Goal: Task Accomplishment & Management: Complete application form

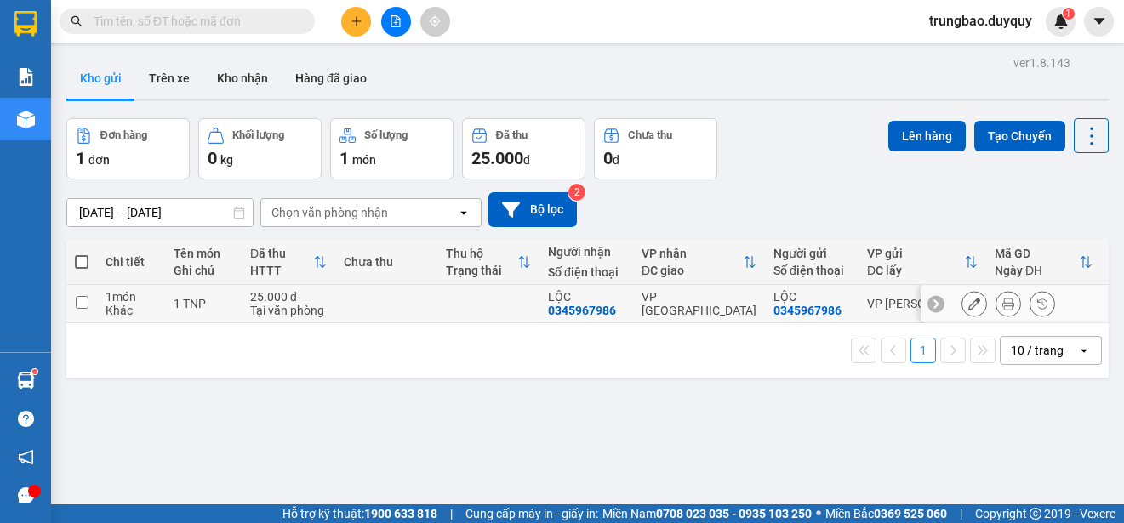
click at [85, 298] on input "checkbox" at bounding box center [82, 302] width 13 height 13
checkbox input "true"
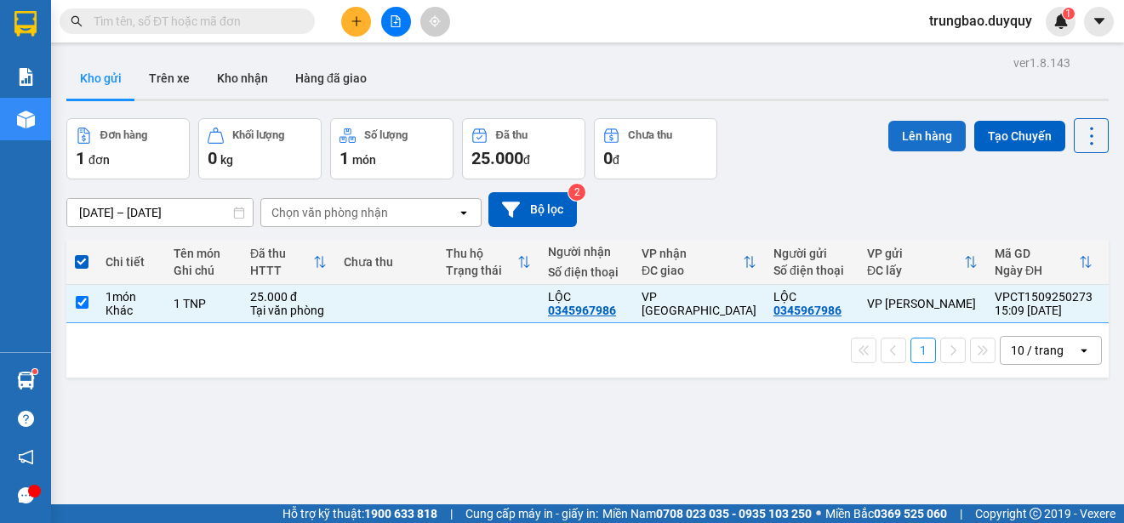
click at [930, 128] on button "Lên hàng" at bounding box center [926, 136] width 77 height 31
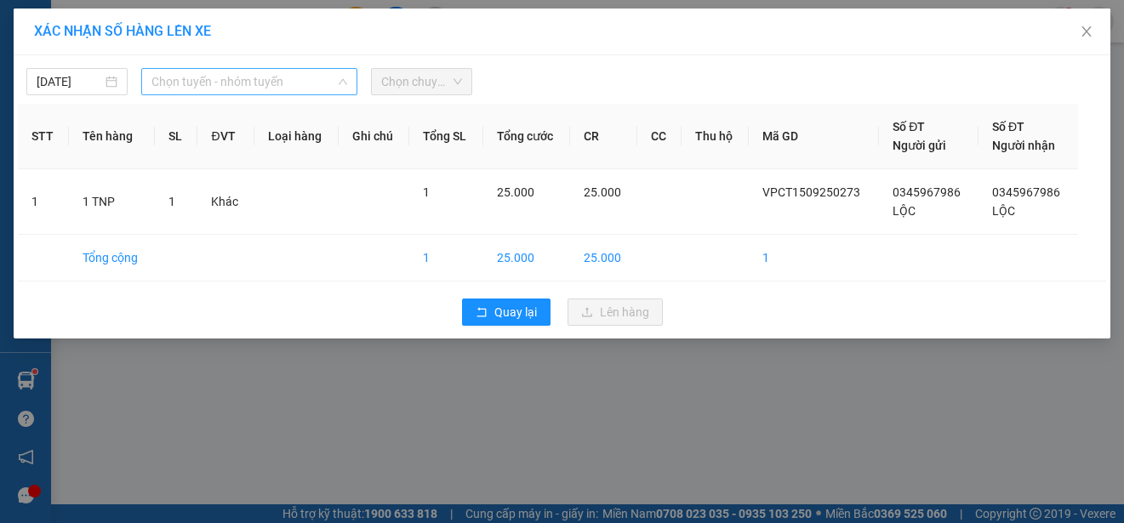
click at [298, 80] on span "Chọn tuyến - nhóm tuyến" at bounding box center [249, 82] width 196 height 26
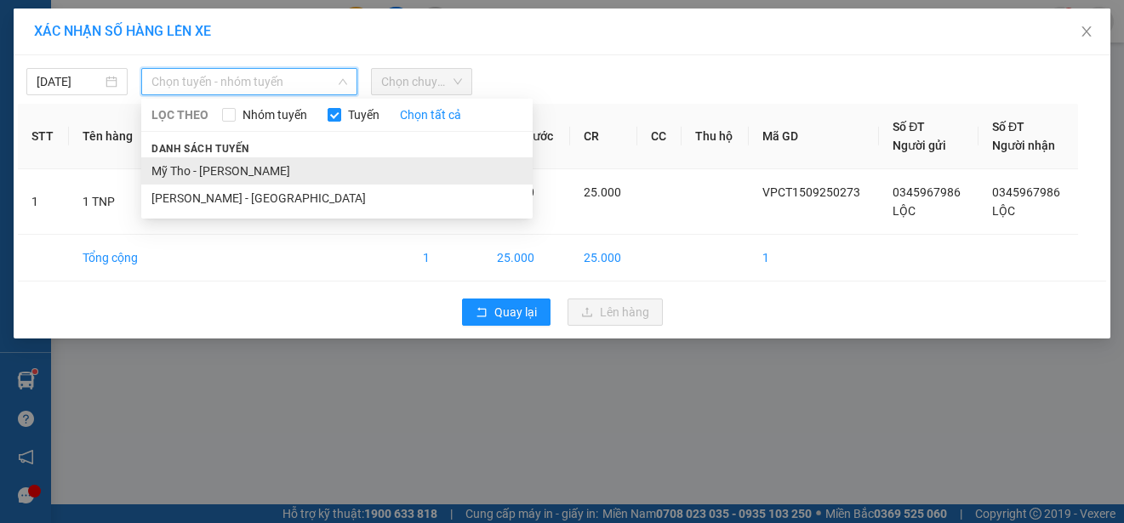
click at [252, 169] on li "Mỹ Tho - [PERSON_NAME]" at bounding box center [336, 170] width 391 height 27
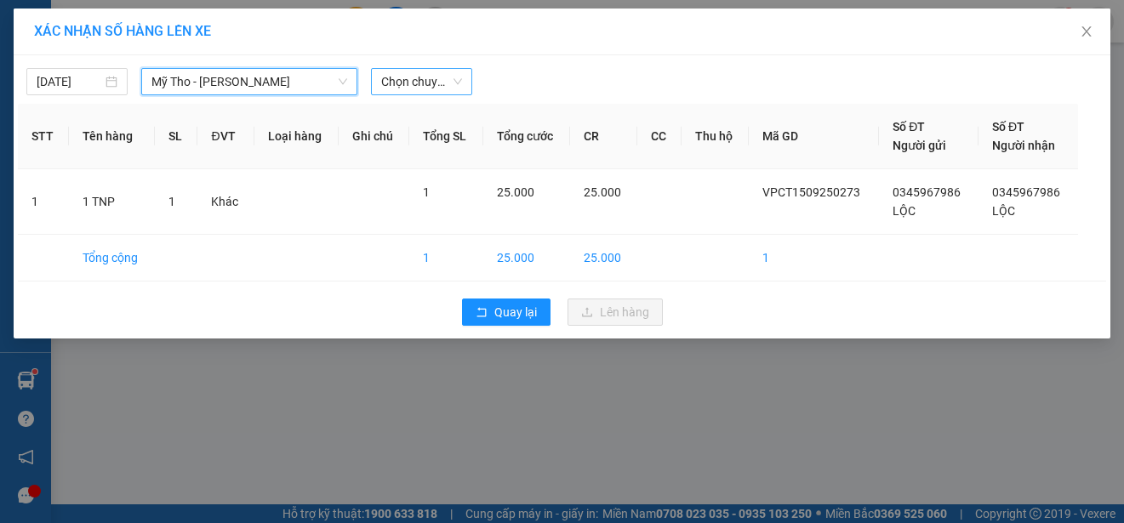
click at [428, 83] on span "Chọn chuyến" at bounding box center [421, 82] width 81 height 26
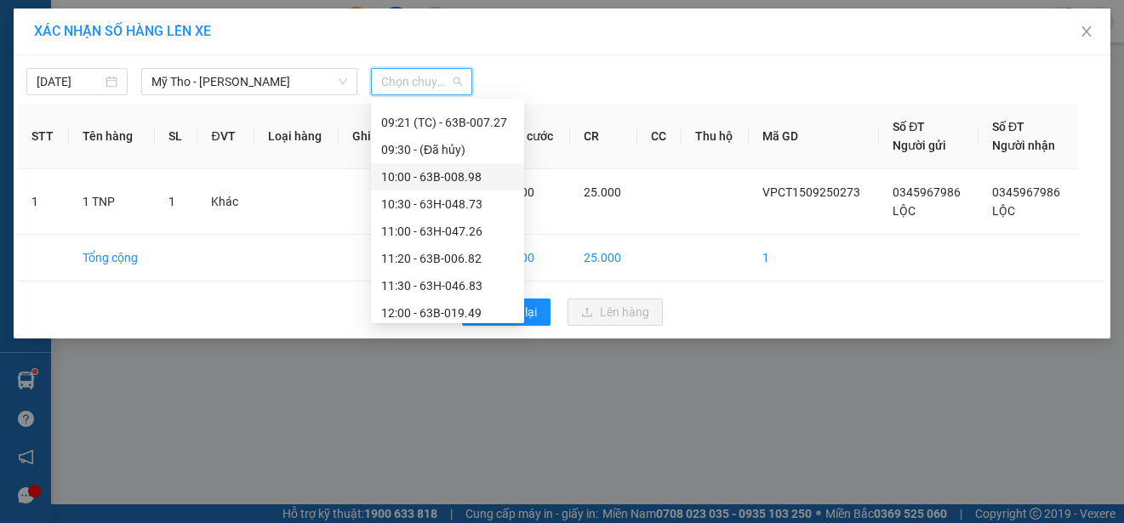
scroll to position [766, 0]
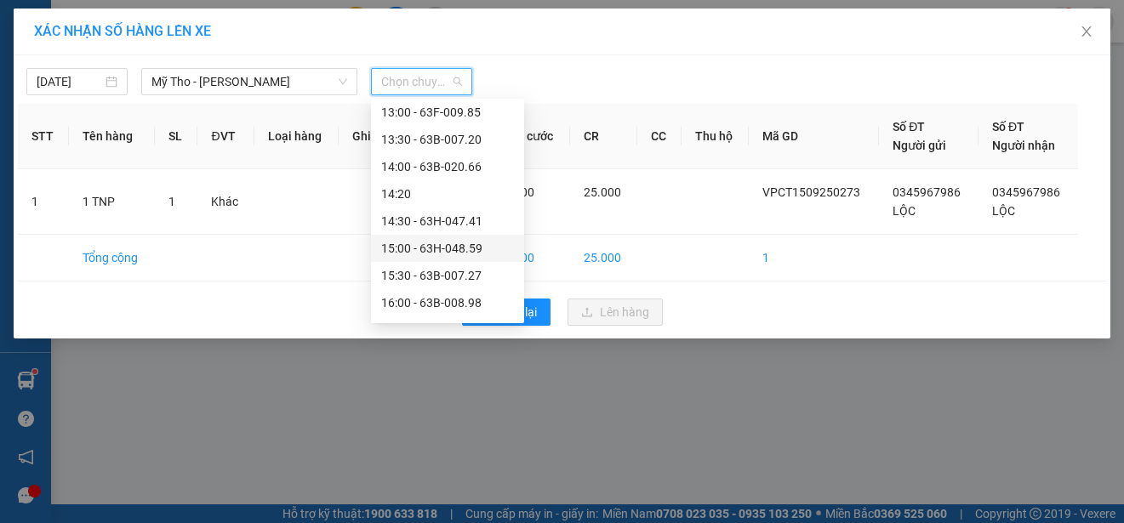
click at [481, 244] on div "15:00 - 63H-048.59" at bounding box center [447, 248] width 133 height 19
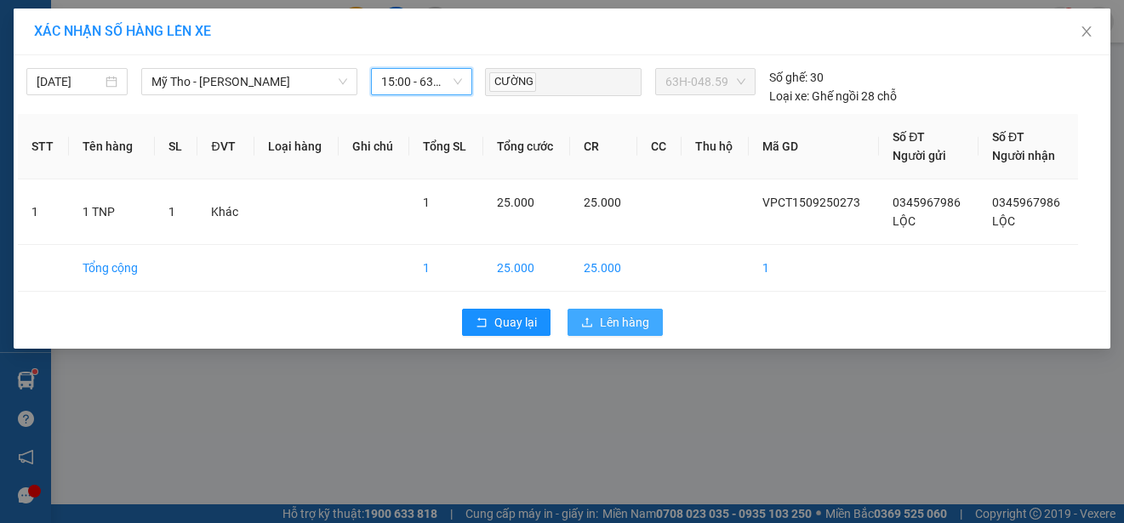
click at [633, 325] on span "Lên hàng" at bounding box center [624, 322] width 49 height 19
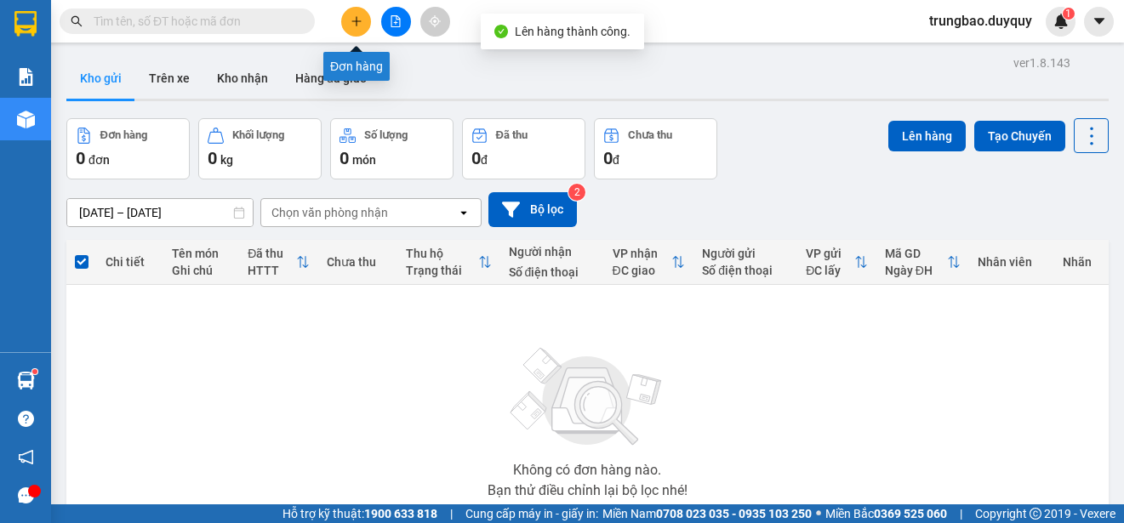
click at [356, 23] on icon "plus" at bounding box center [356, 20] width 1 height 9
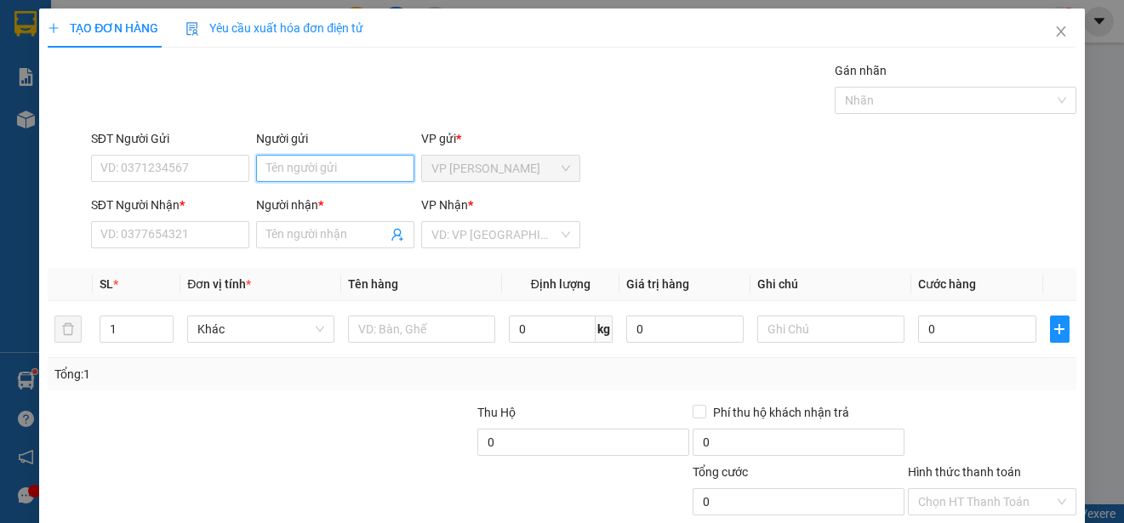
click at [379, 167] on input "Người gửi" at bounding box center [335, 168] width 158 height 27
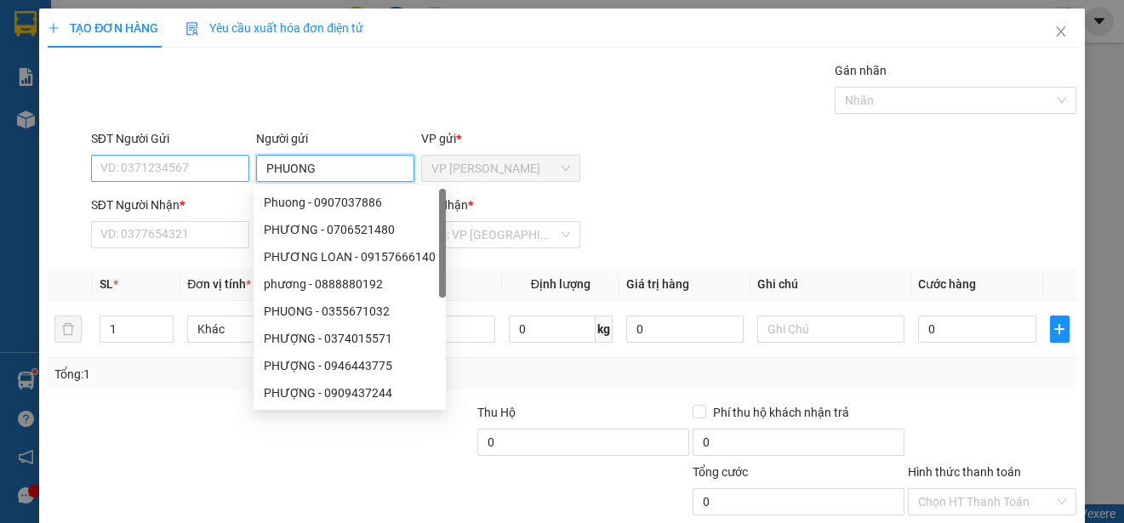
type input "PHUONG"
click at [231, 167] on input "SĐT Người Gửi" at bounding box center [170, 168] width 158 height 27
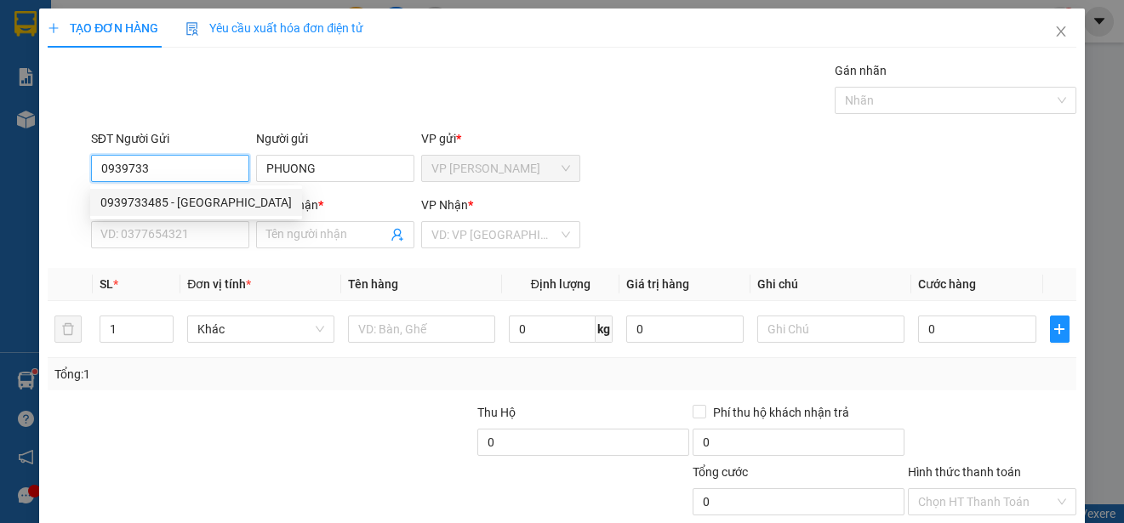
click at [208, 196] on div "0939733485 - [GEOGRAPHIC_DATA]" at bounding box center [195, 202] width 191 height 19
type input "0939733485"
type input "0327712345"
type input "CHIN"
type input "40.000"
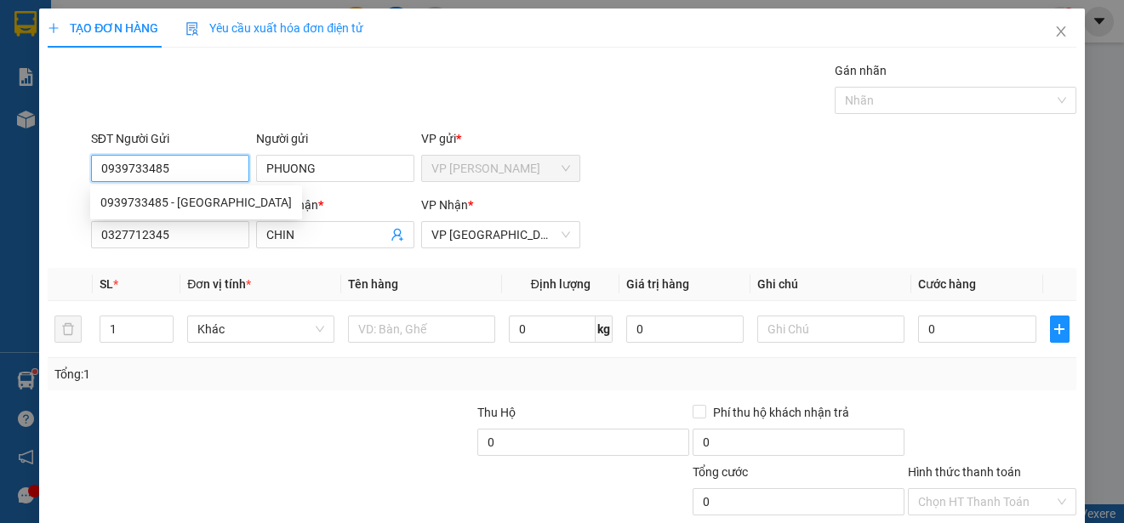
type input "40.000"
type input "0939733485"
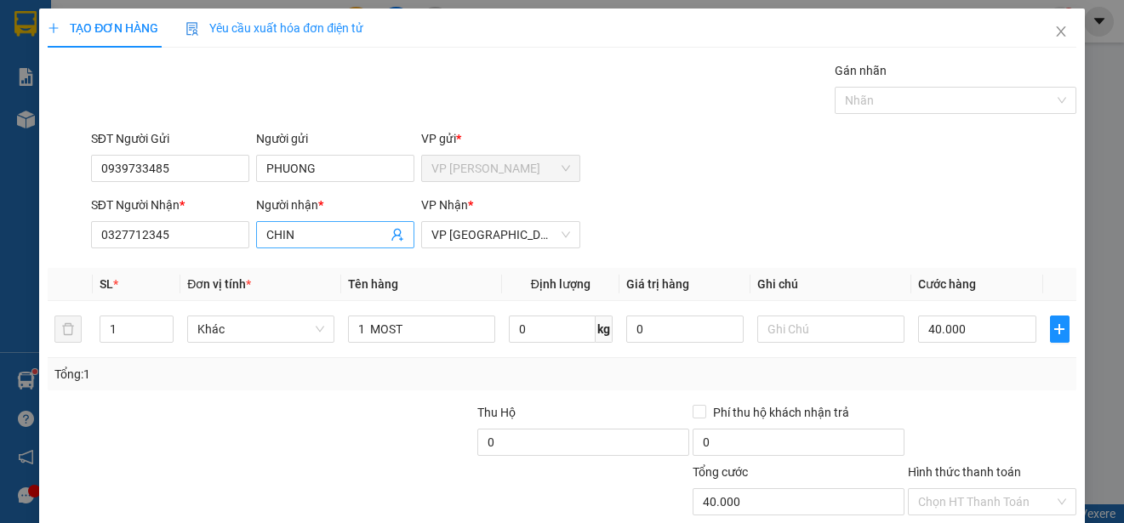
click at [309, 235] on input "CHIN" at bounding box center [326, 234] width 121 height 19
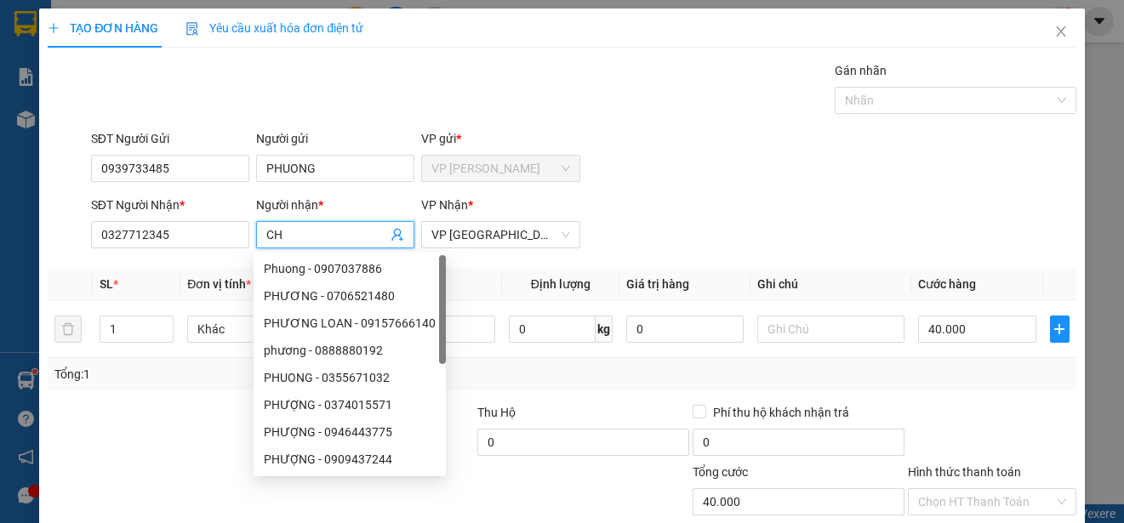
type input "C"
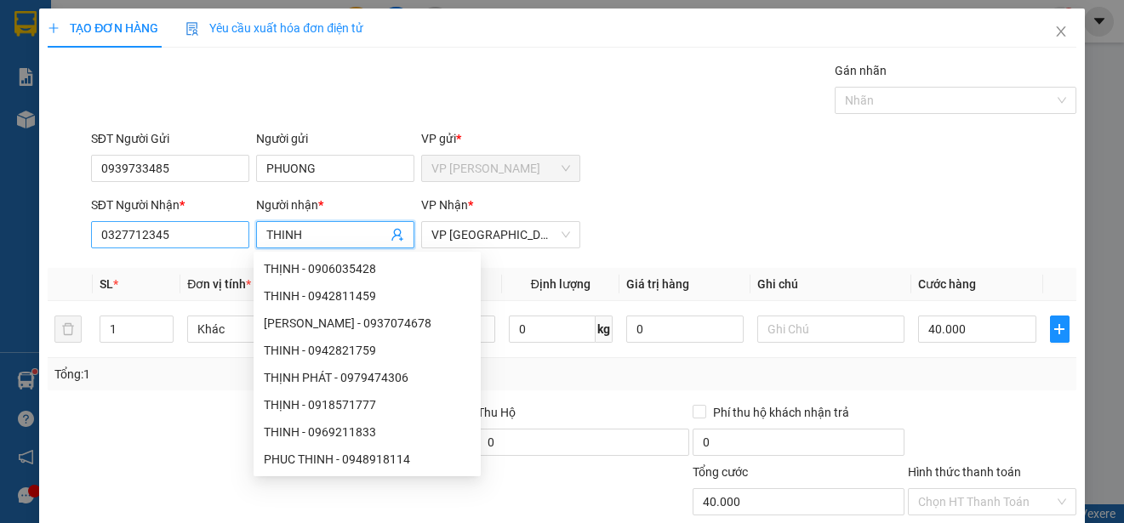
type input "THINH"
click at [191, 235] on input "0327712345" at bounding box center [170, 234] width 158 height 27
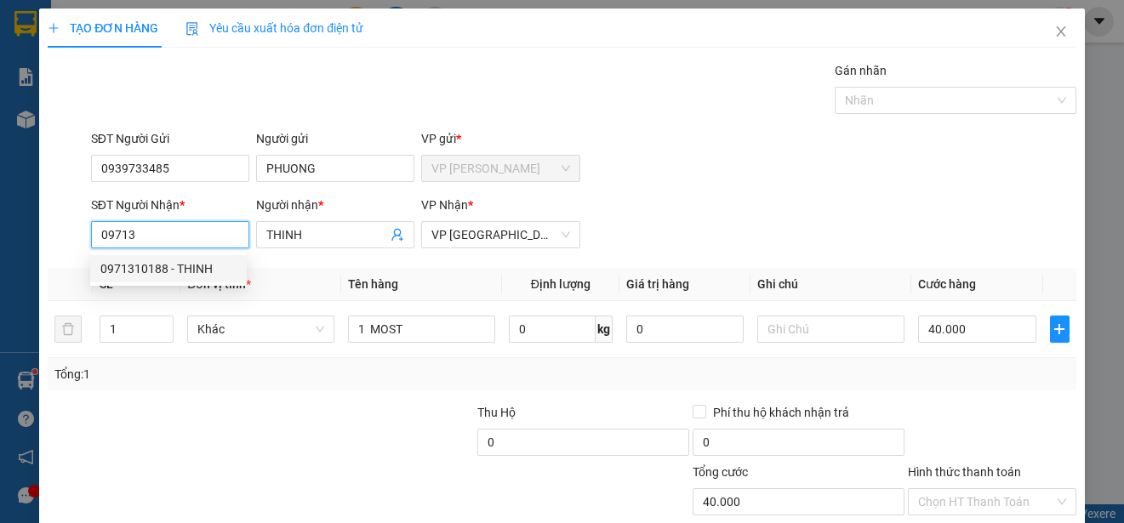
click at [191, 269] on div "0971310188 - THINH" at bounding box center [168, 268] width 136 height 19
type input "0971310188"
type input "30.000"
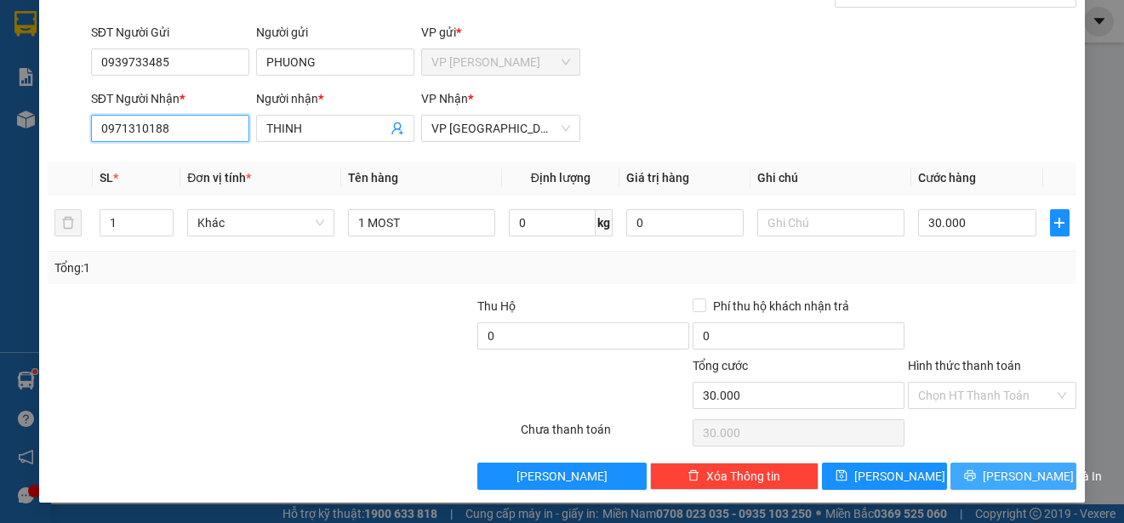
type input "0971310188"
click at [989, 471] on span "[PERSON_NAME] và In" at bounding box center [1042, 476] width 119 height 19
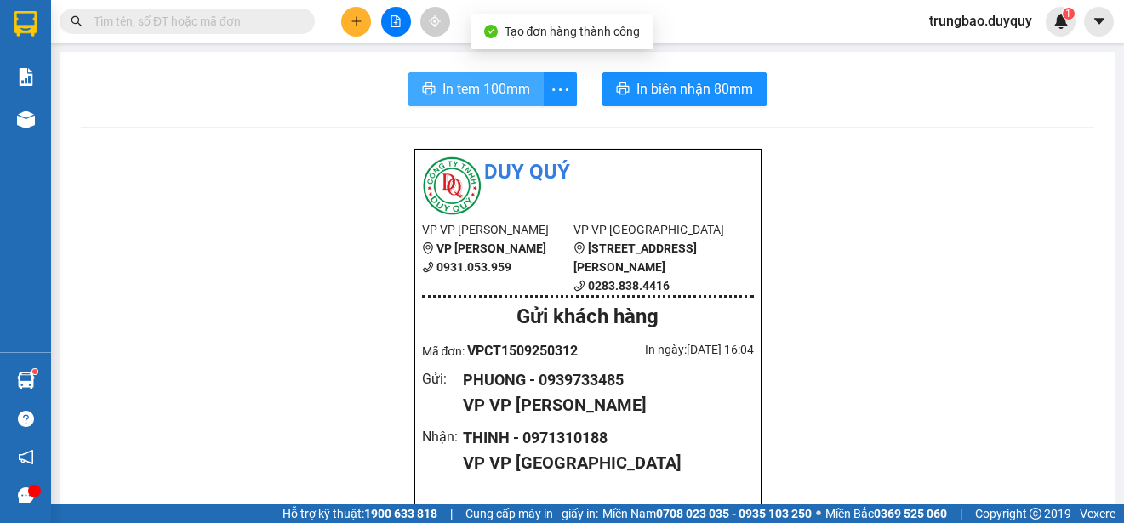
click at [499, 97] on span "In tem 100mm" at bounding box center [486, 88] width 88 height 21
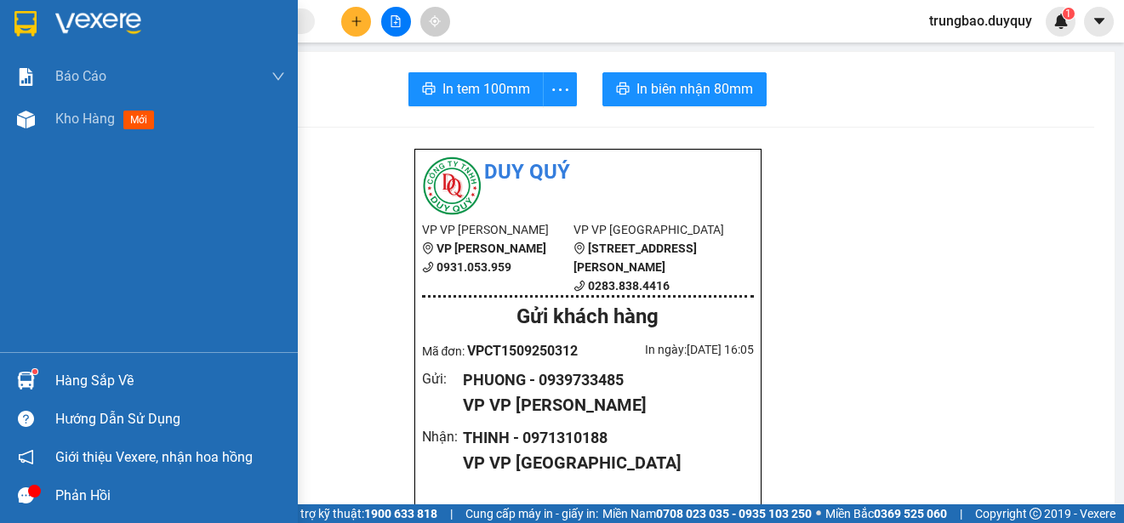
click at [22, 24] on img at bounding box center [25, 24] width 22 height 26
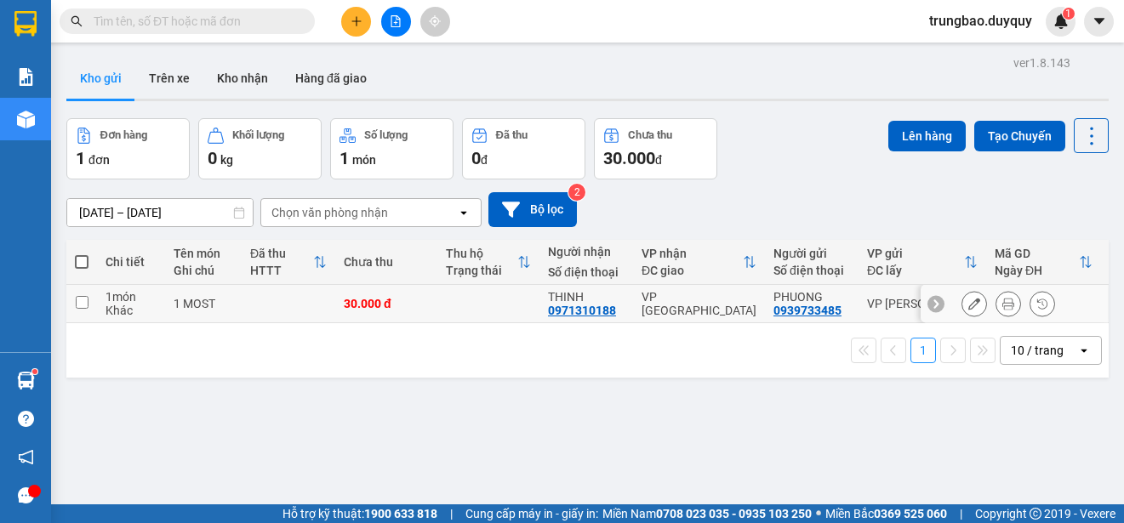
click at [81, 300] on input "checkbox" at bounding box center [82, 302] width 13 height 13
checkbox input "true"
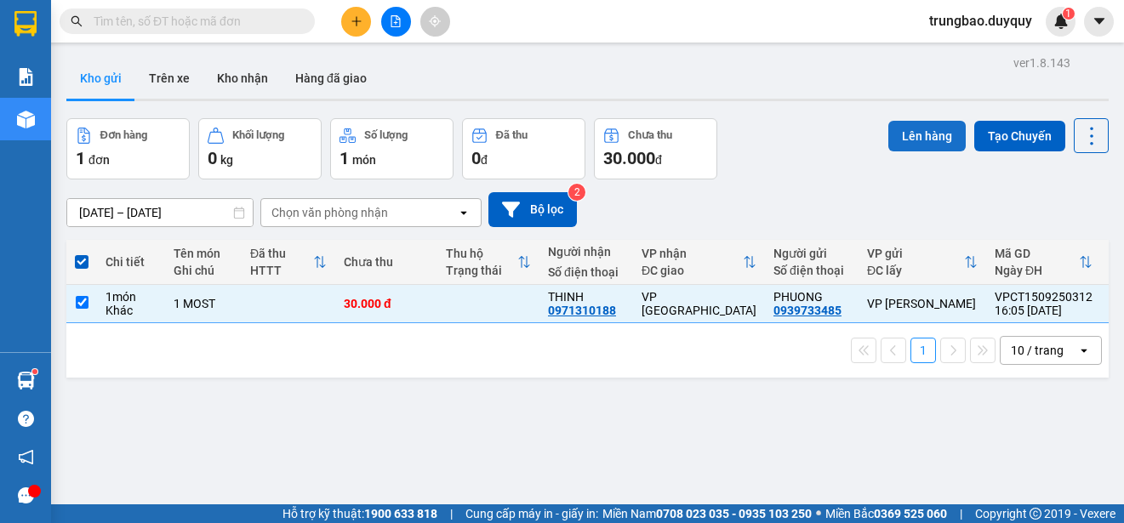
click at [924, 130] on button "Lên hàng" at bounding box center [926, 136] width 77 height 31
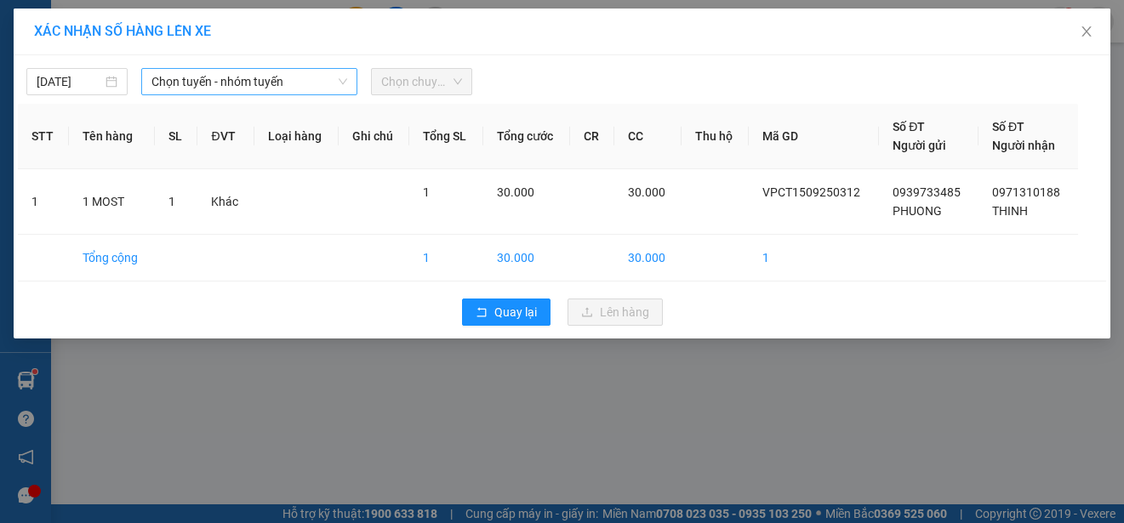
click at [274, 82] on span "Chọn tuyến - nhóm tuyến" at bounding box center [249, 82] width 196 height 26
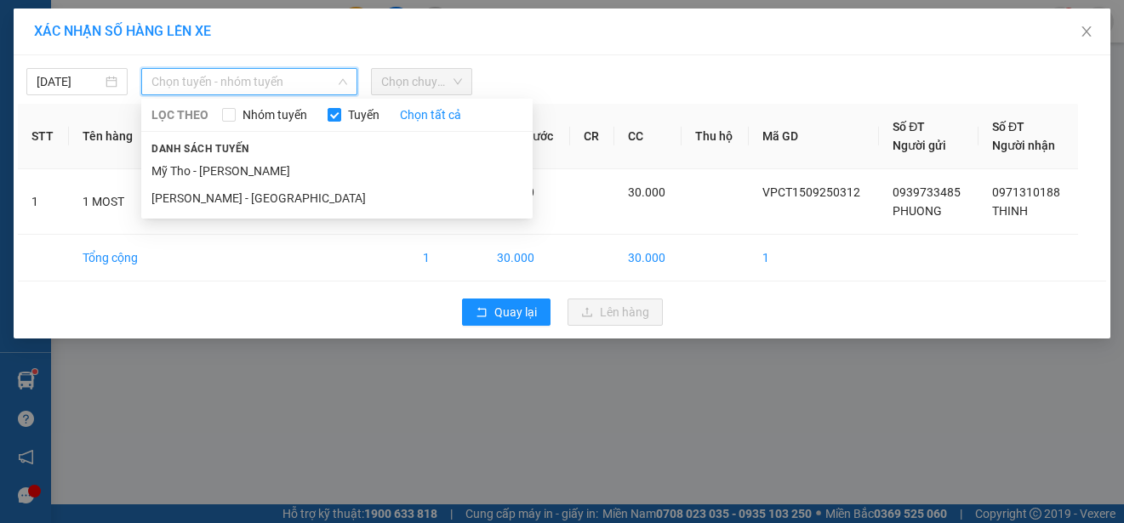
click at [272, 166] on li "Mỹ Tho - [PERSON_NAME]" at bounding box center [336, 170] width 391 height 27
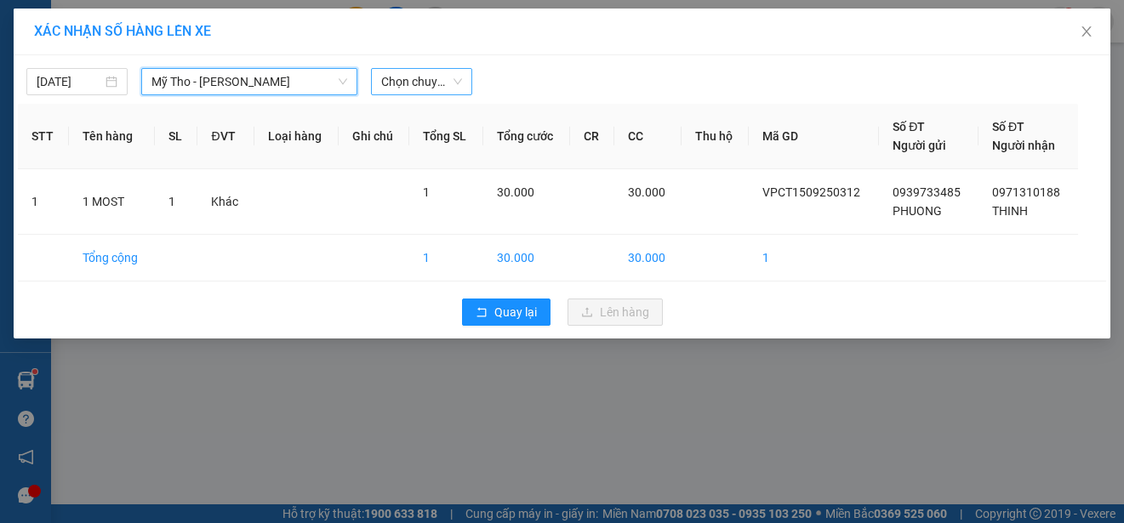
click at [444, 79] on span "Chọn chuyến" at bounding box center [421, 82] width 81 height 26
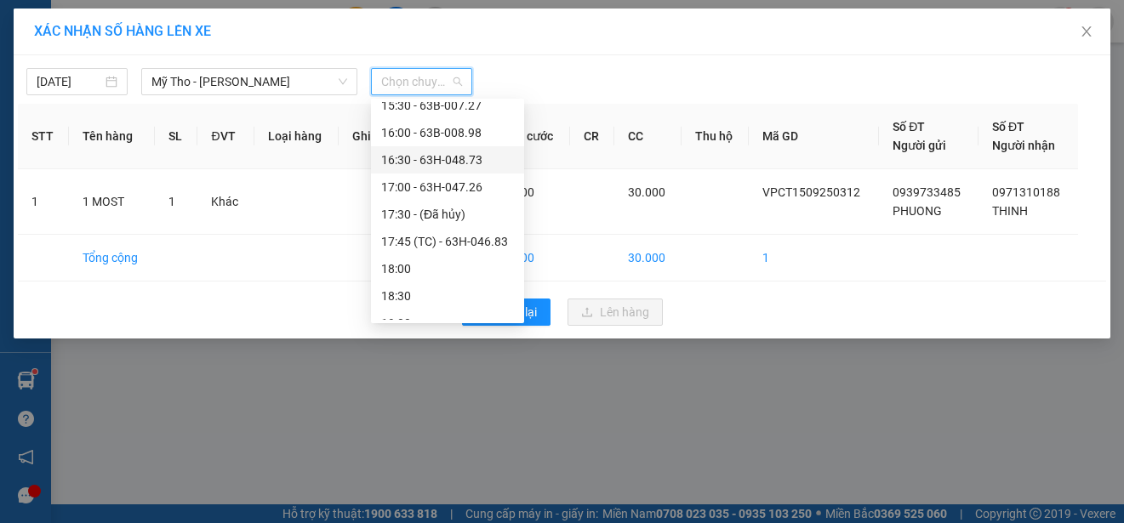
scroll to position [851, 0]
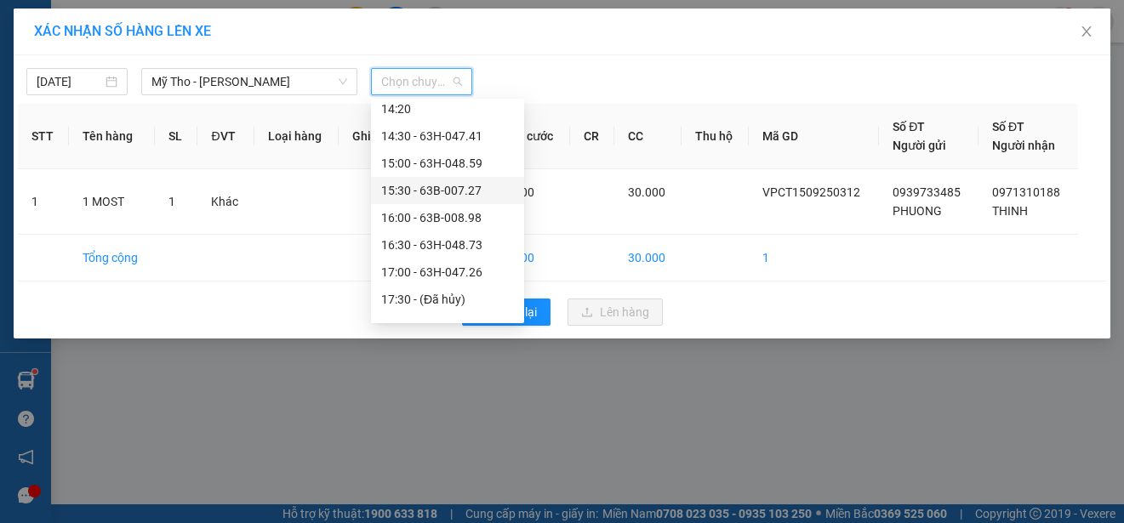
click at [483, 185] on div "15:30 - 63B-007.27" at bounding box center [447, 190] width 133 height 19
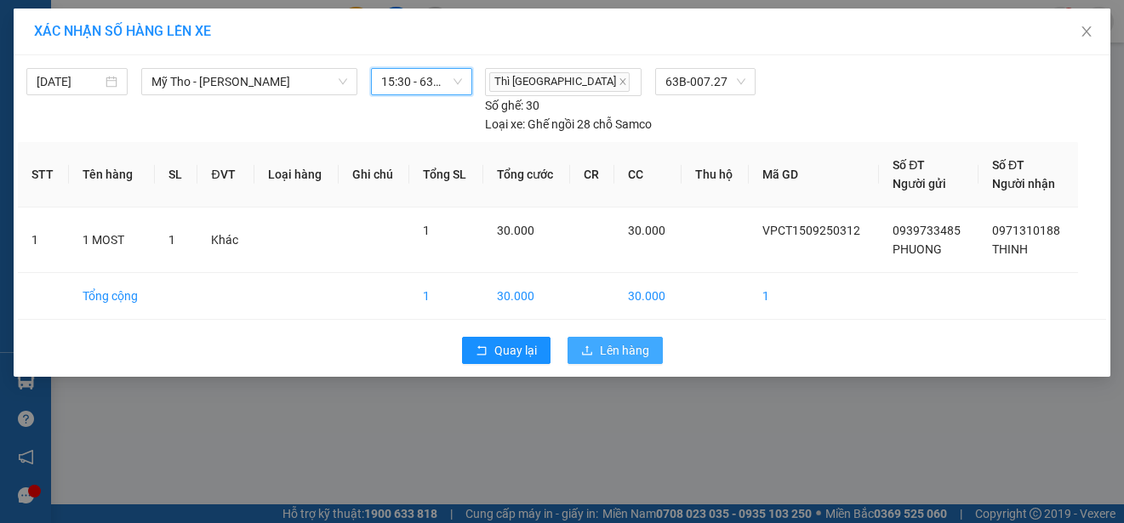
click at [632, 350] on span "Lên hàng" at bounding box center [624, 350] width 49 height 19
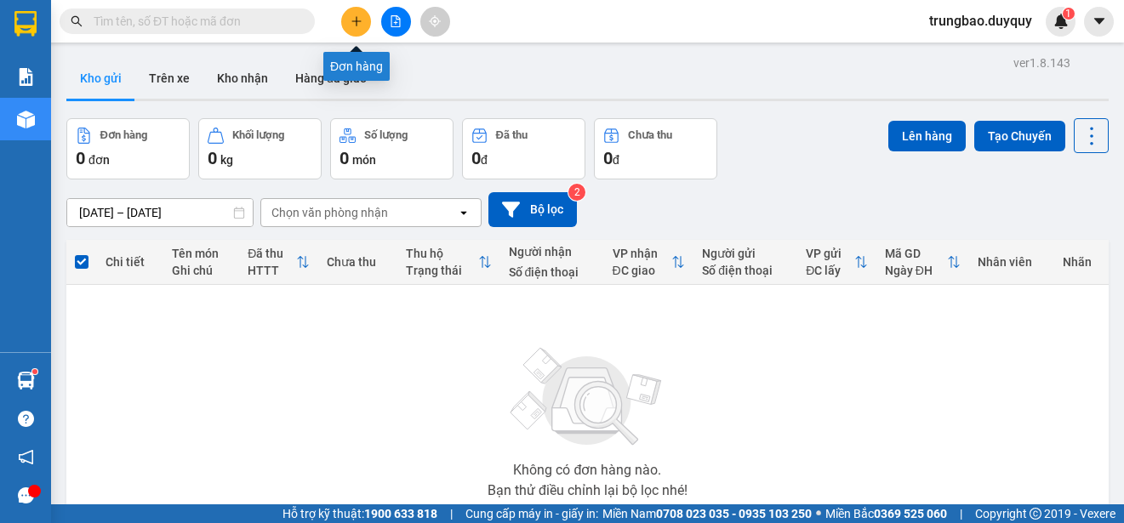
click at [360, 17] on icon "plus" at bounding box center [356, 21] width 12 height 12
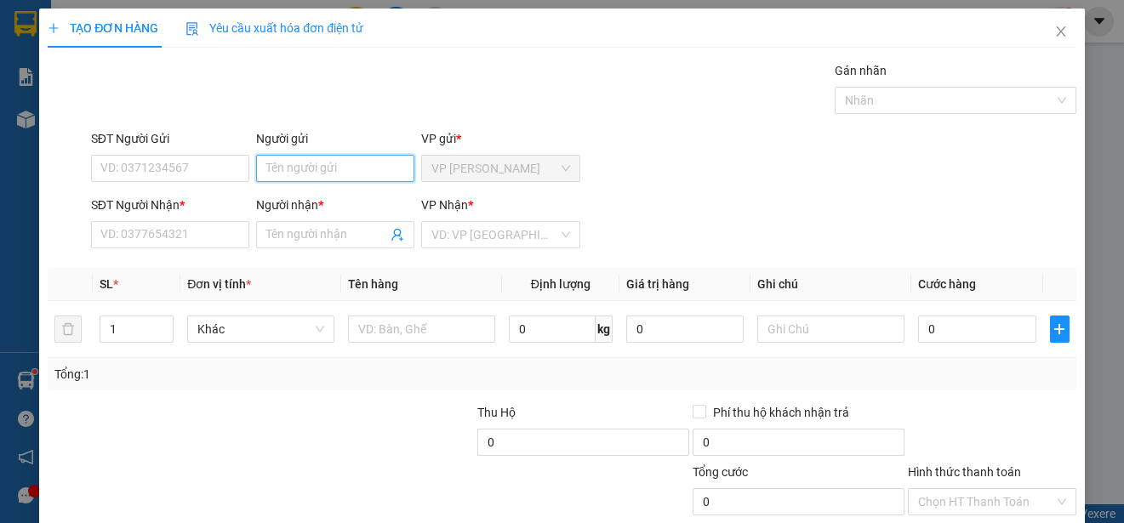
click at [327, 165] on input "Người gửi" at bounding box center [335, 168] width 158 height 27
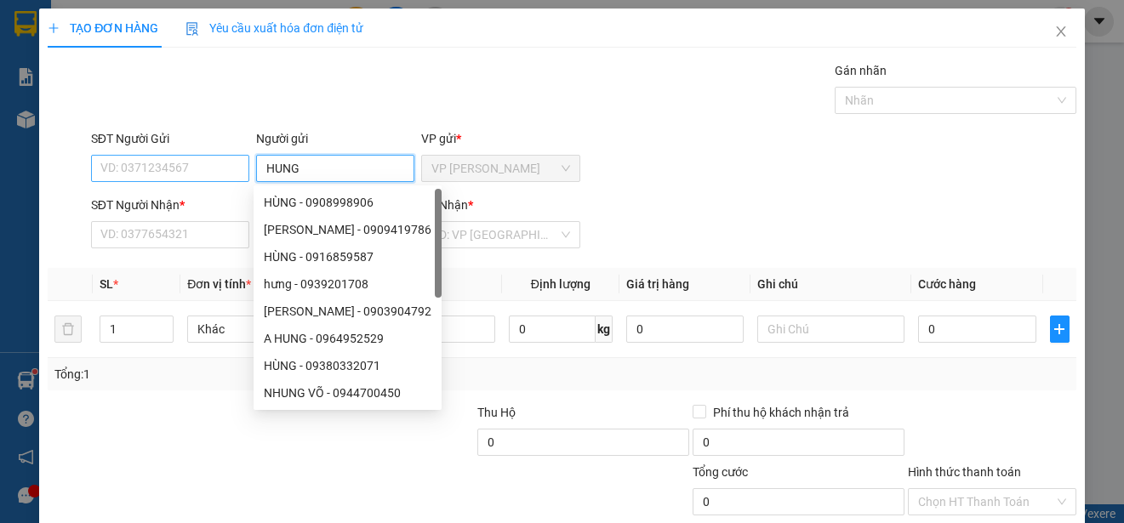
type input "HUNG"
click at [212, 169] on input "SĐT Người Gửi" at bounding box center [170, 168] width 158 height 27
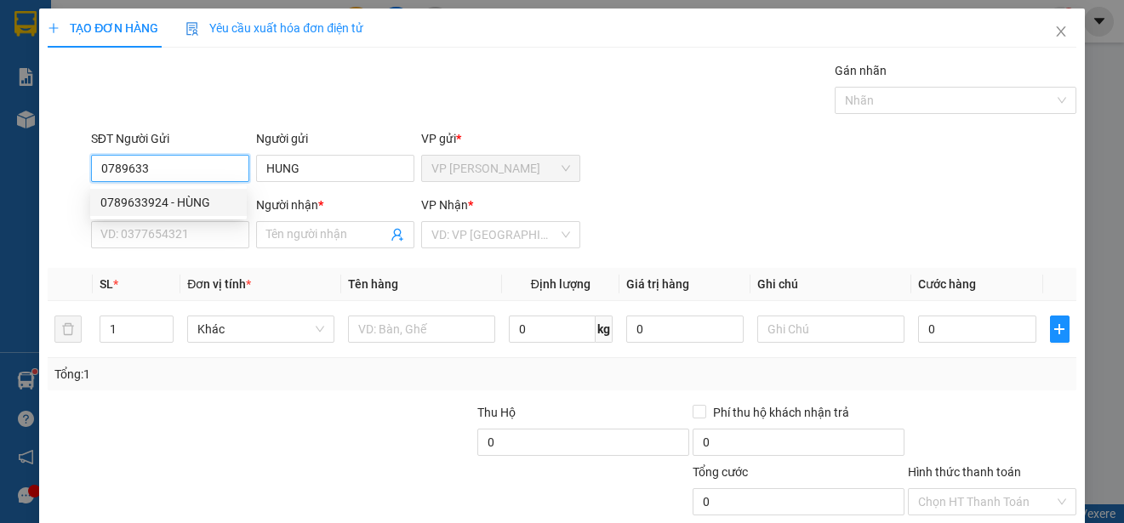
click at [206, 197] on div "0789633924 - HÙNG" at bounding box center [168, 202] width 136 height 19
type input "0789633924"
type input "HÙNG"
type input "0777891486"
type input "GIÀU"
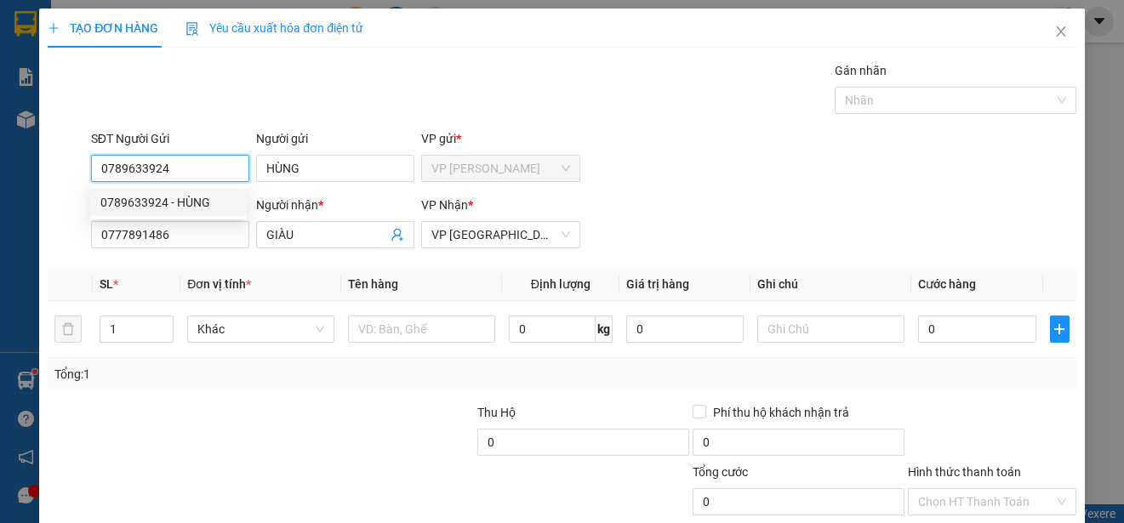
type input "30.000"
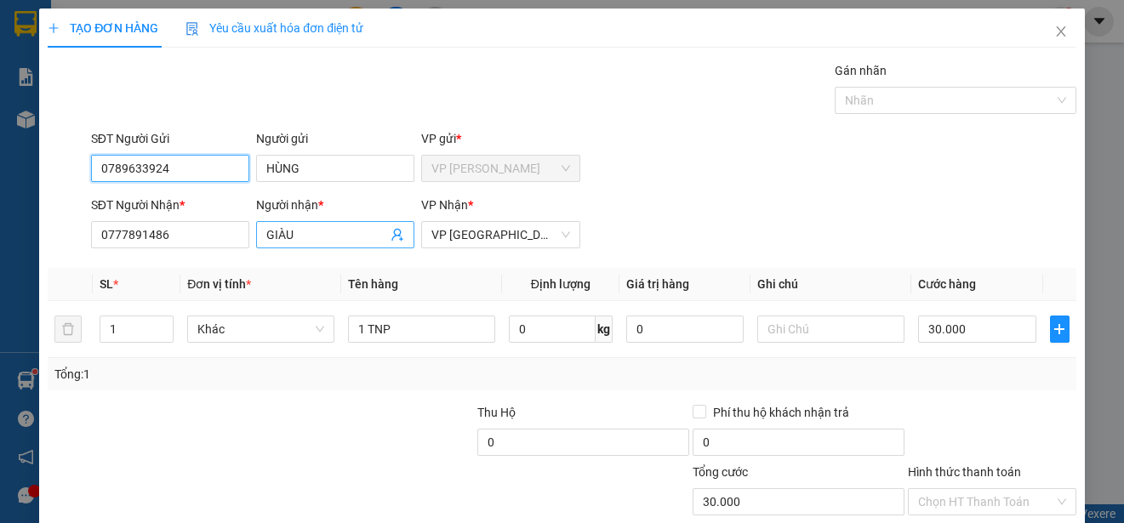
type input "0789633924"
click at [317, 233] on input "GIÀU" at bounding box center [326, 234] width 121 height 19
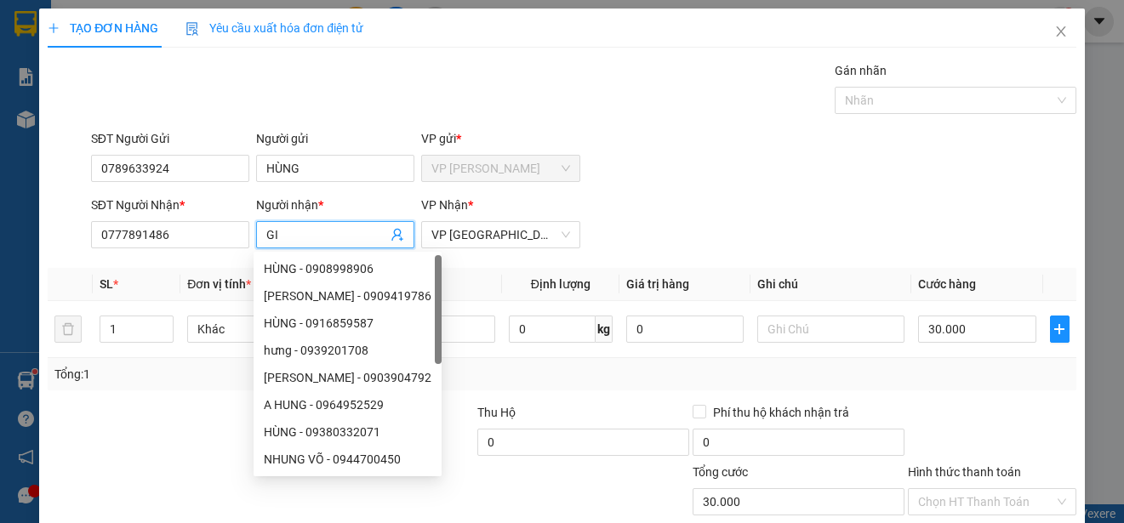
type input "G"
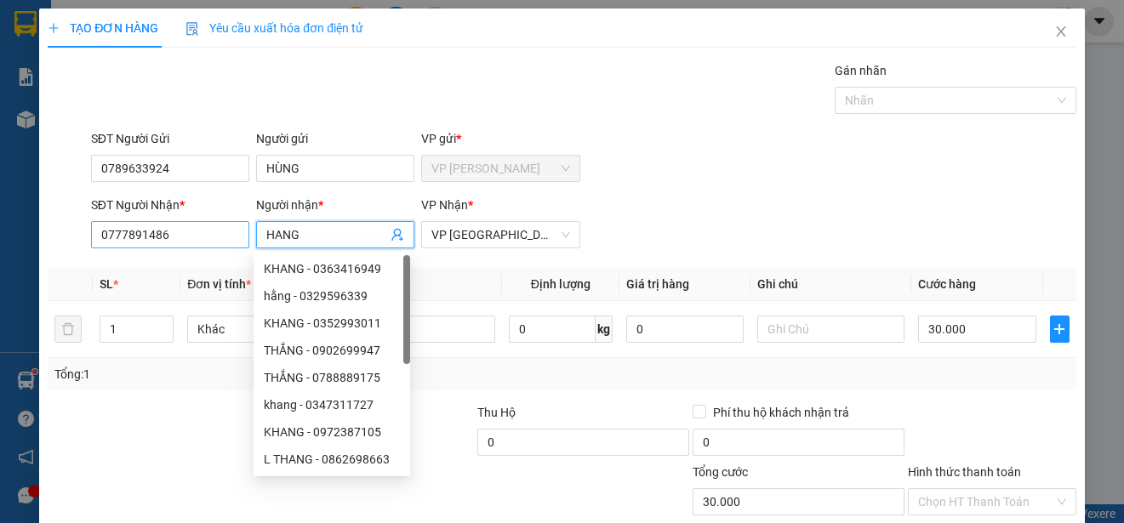
type input "HANG"
click at [234, 237] on input "0777891486" at bounding box center [170, 234] width 158 height 27
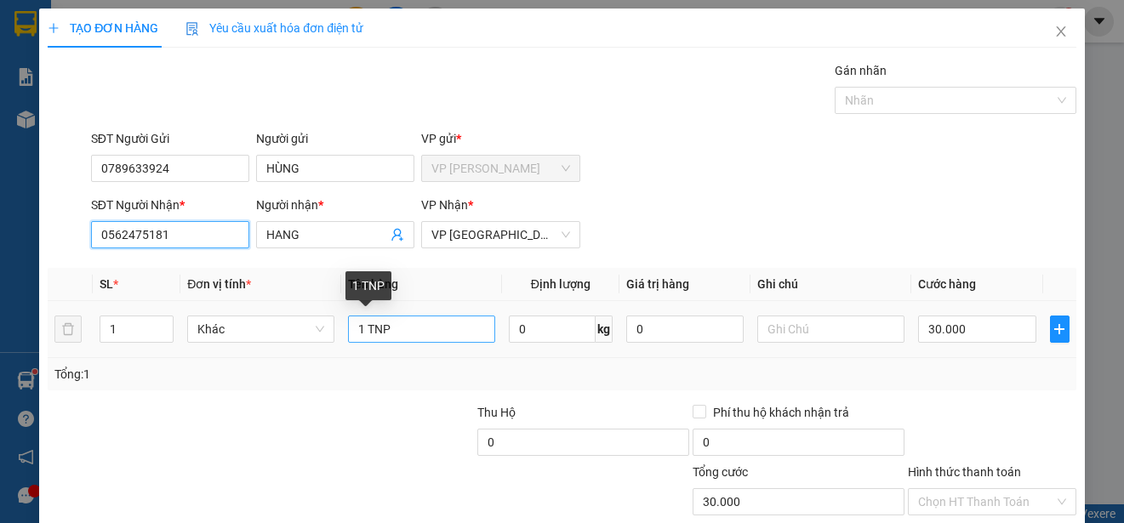
type input "0562475181"
click at [436, 333] on input "1 TNP" at bounding box center [421, 329] width 147 height 27
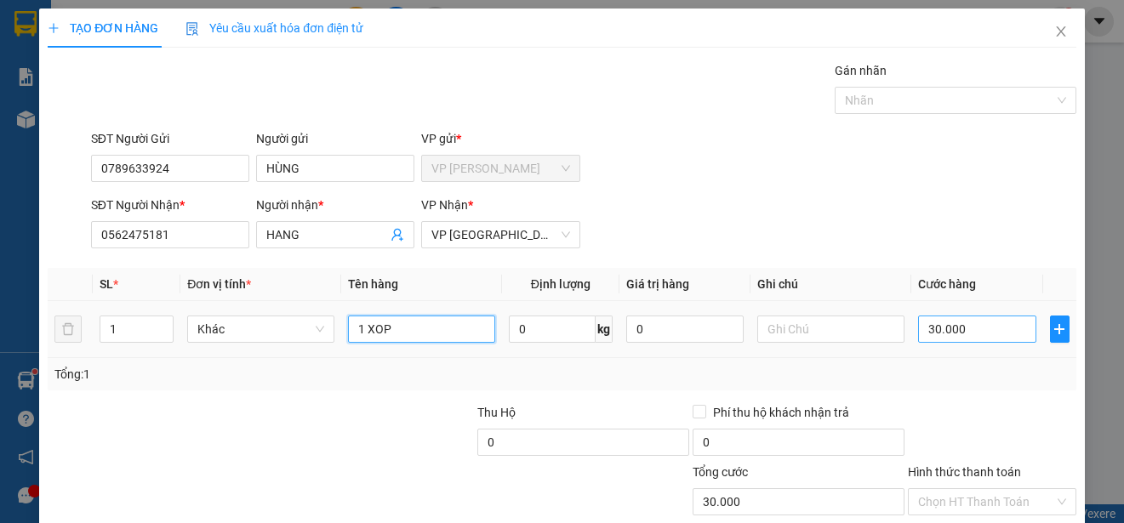
type input "1 XOP"
click at [918, 330] on input "30.000" at bounding box center [977, 329] width 118 height 27
type input "0"
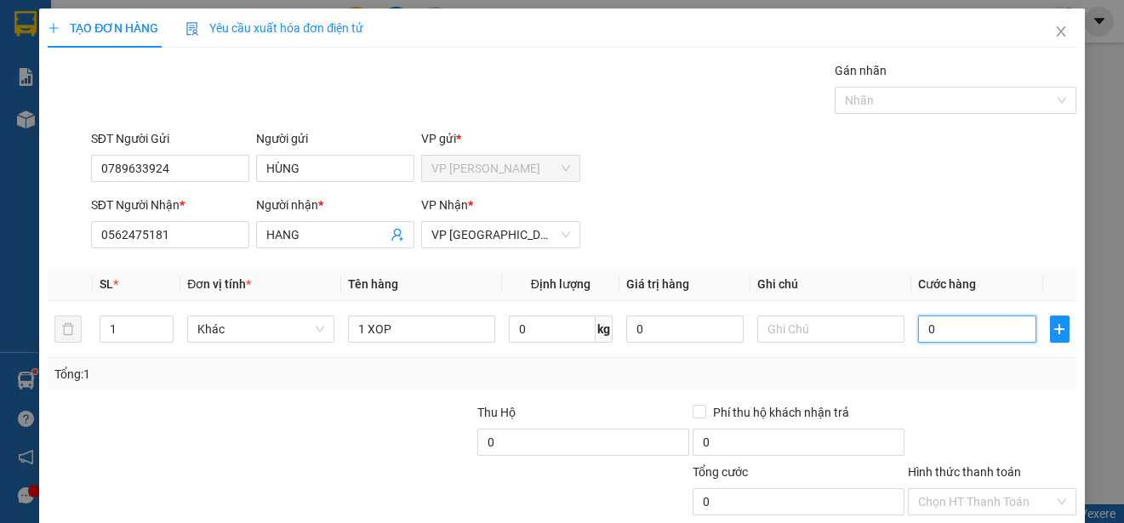
drag, startPoint x: 910, startPoint y: 330, endPoint x: 903, endPoint y: 381, distance: 51.5
click at [903, 381] on div "SL * Đơn vị tính * Tên hàng Định lượng Giá trị hàng Ghi chú Cước hàng 1 Khác 1 …" at bounding box center [562, 329] width 1029 height 123
type input "20"
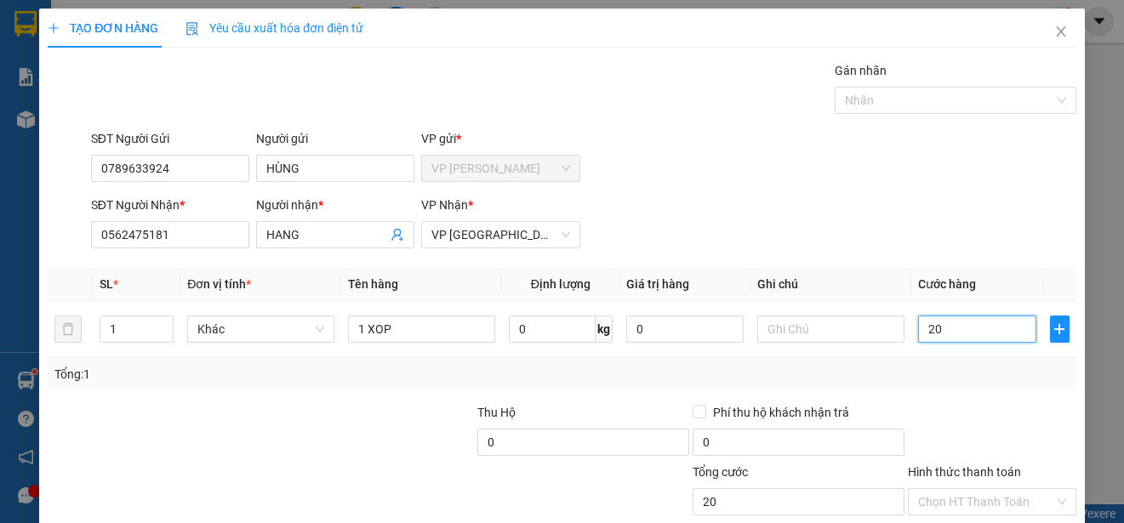
type input "250"
type input "2.500"
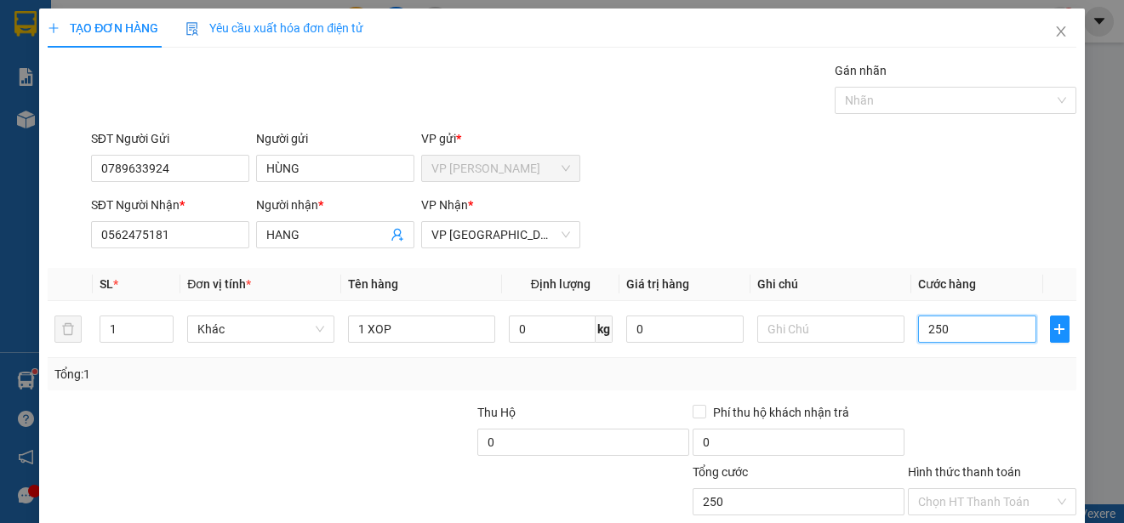
type input "2.500"
type input "25.000"
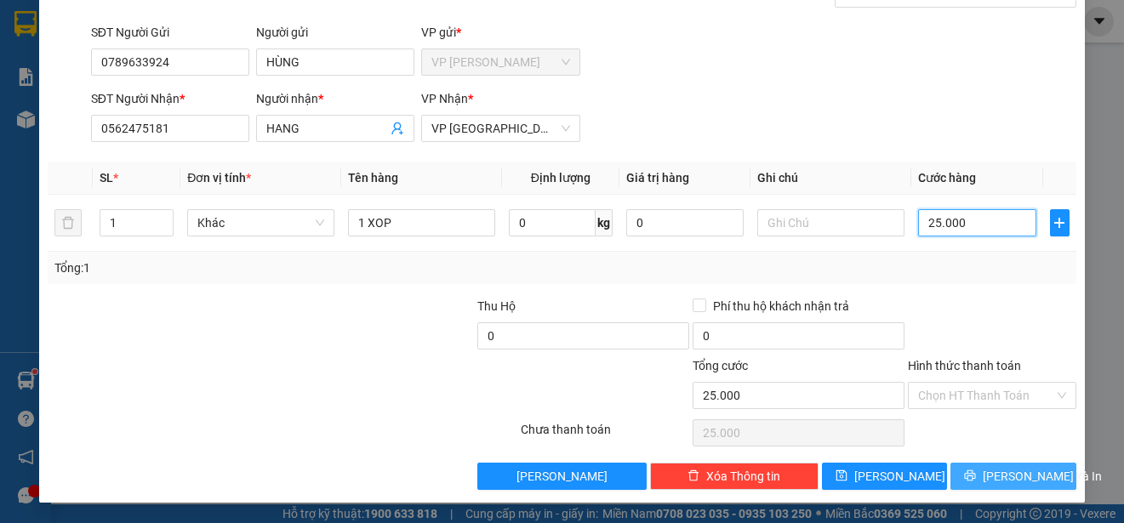
type input "25.000"
click at [1022, 471] on span "[PERSON_NAME] và In" at bounding box center [1042, 476] width 119 height 19
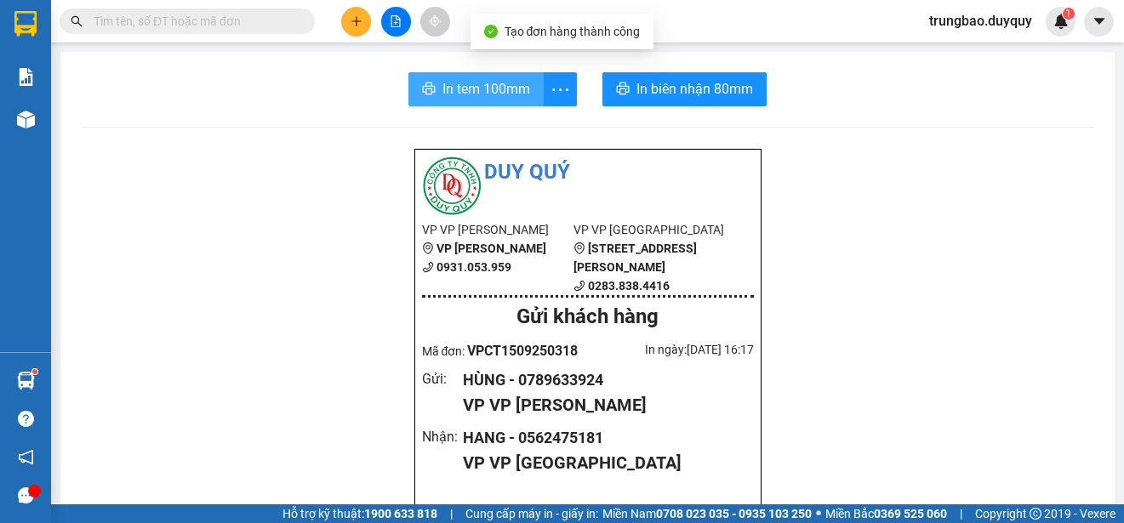
click at [478, 92] on span "In tem 100mm" at bounding box center [486, 88] width 88 height 21
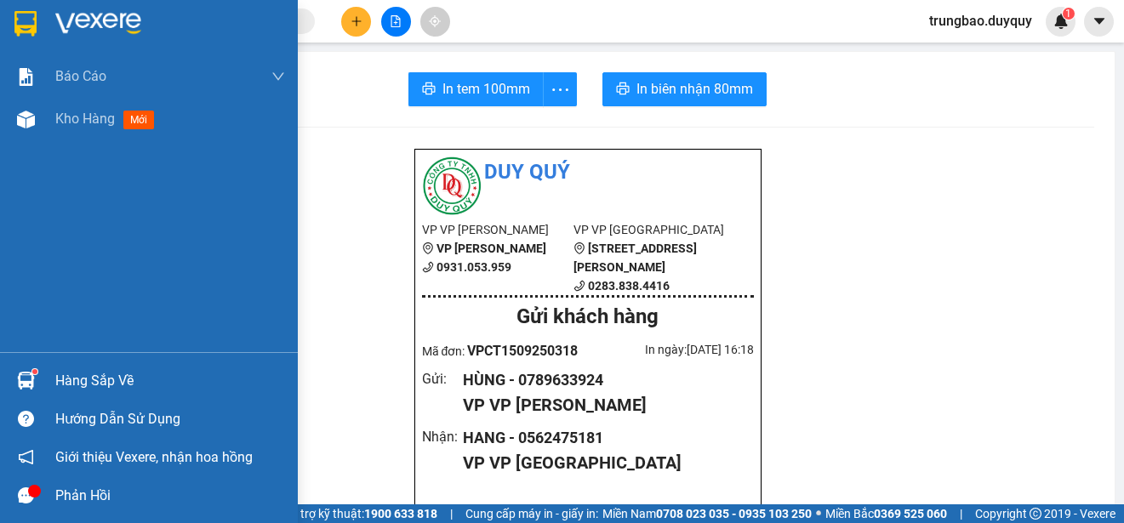
click at [24, 21] on img at bounding box center [25, 24] width 22 height 26
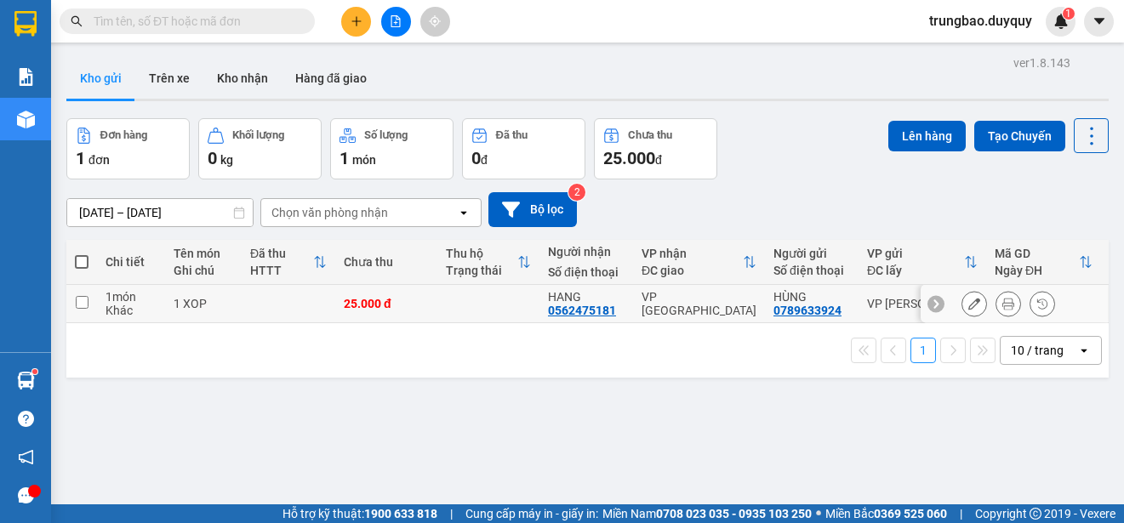
click at [88, 299] on input "checkbox" at bounding box center [82, 302] width 13 height 13
checkbox input "true"
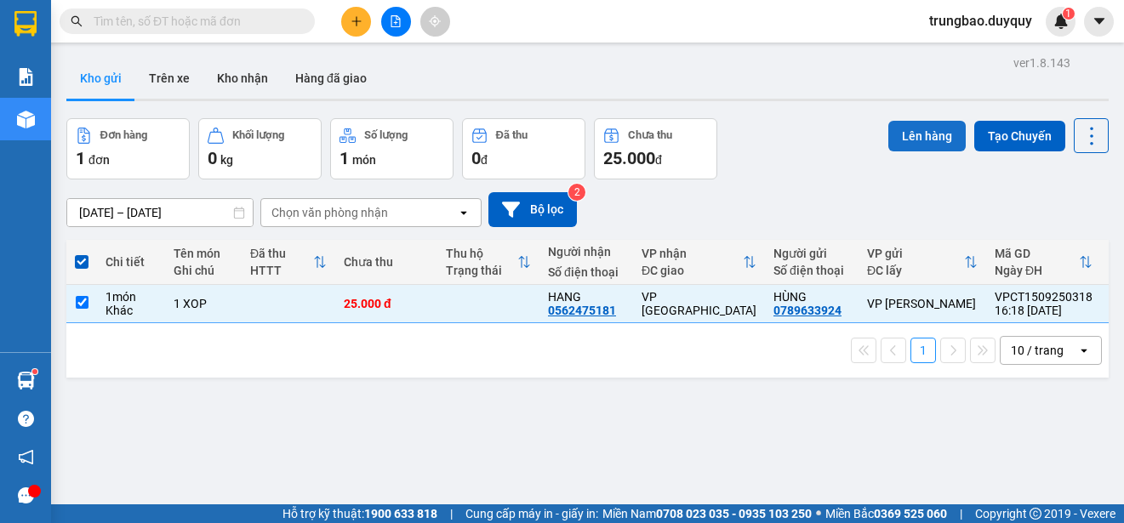
click at [903, 138] on button "Lên hàng" at bounding box center [926, 136] width 77 height 31
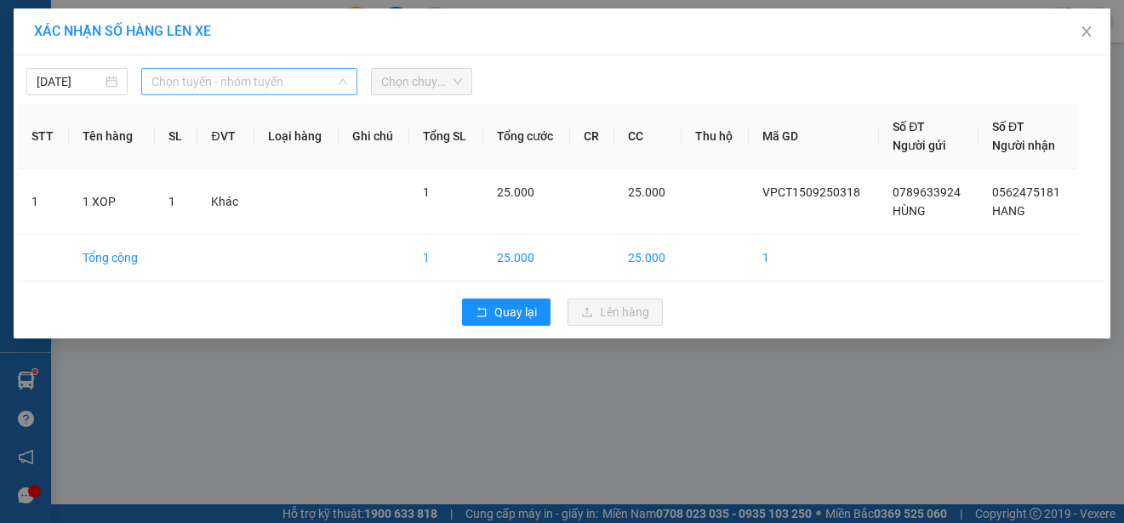
click at [277, 77] on span "Chọn tuyến - nhóm tuyến" at bounding box center [249, 82] width 196 height 26
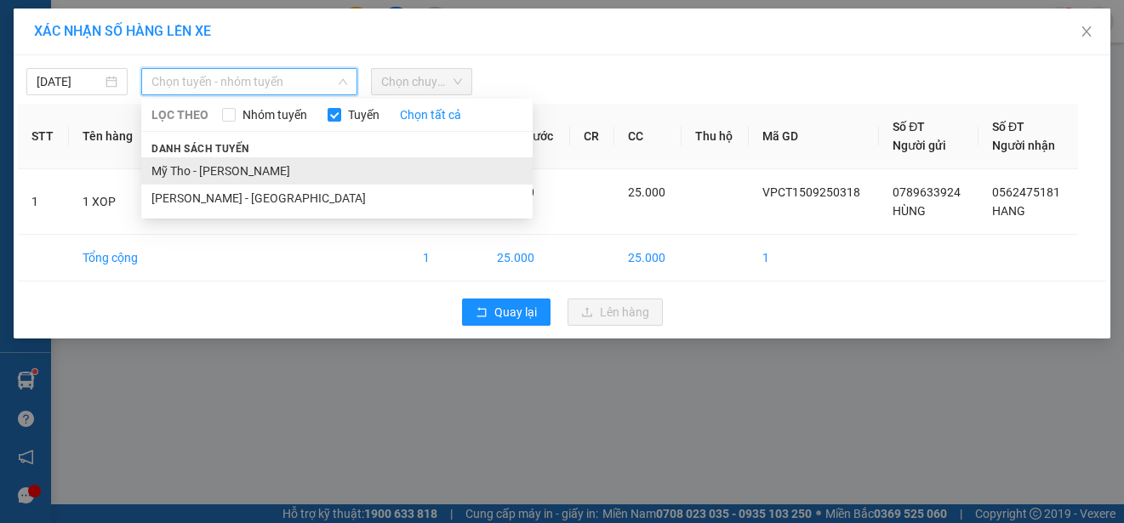
click at [260, 173] on li "Mỹ Tho - [PERSON_NAME]" at bounding box center [336, 170] width 391 height 27
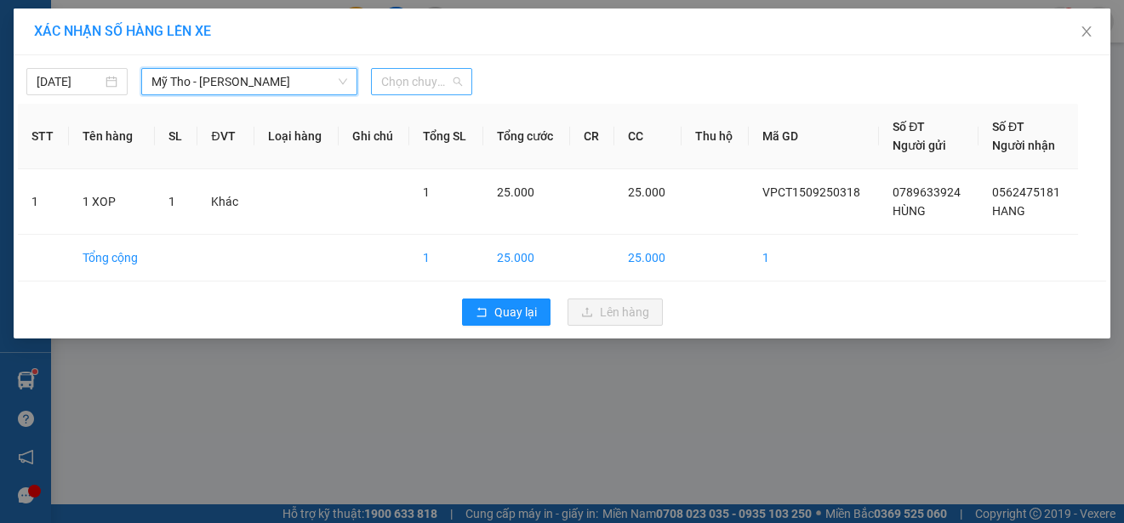
click at [450, 83] on span "Chọn chuyến" at bounding box center [421, 82] width 81 height 26
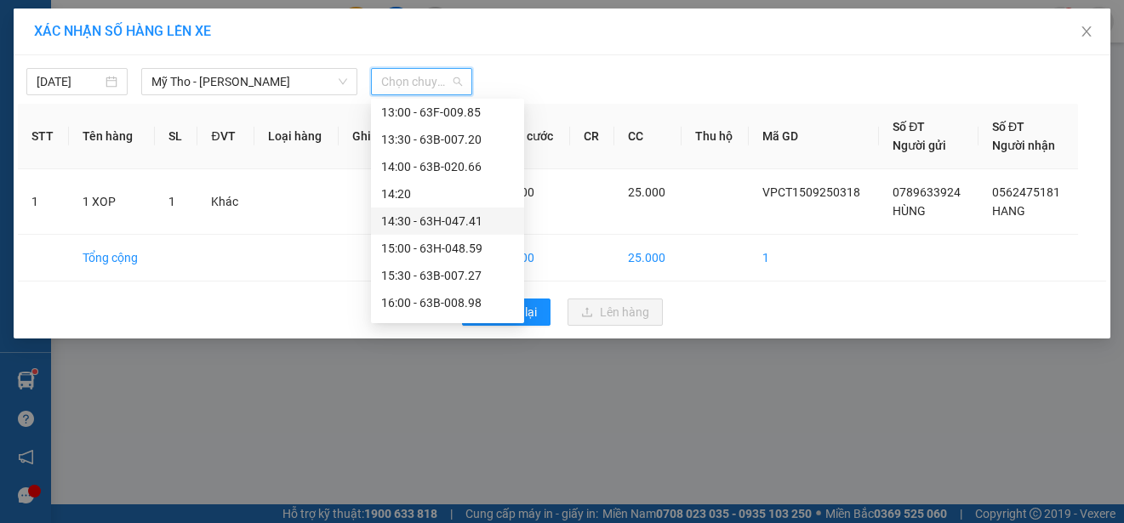
scroll to position [851, 0]
click at [469, 213] on div "16:00 - 63B-008.98" at bounding box center [447, 217] width 133 height 19
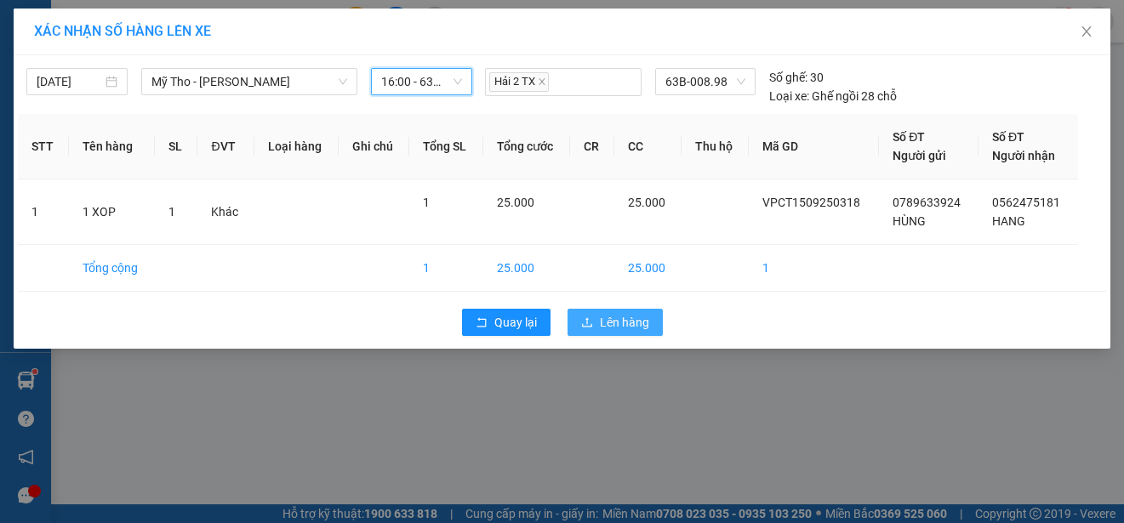
click at [607, 320] on span "Lên hàng" at bounding box center [624, 322] width 49 height 19
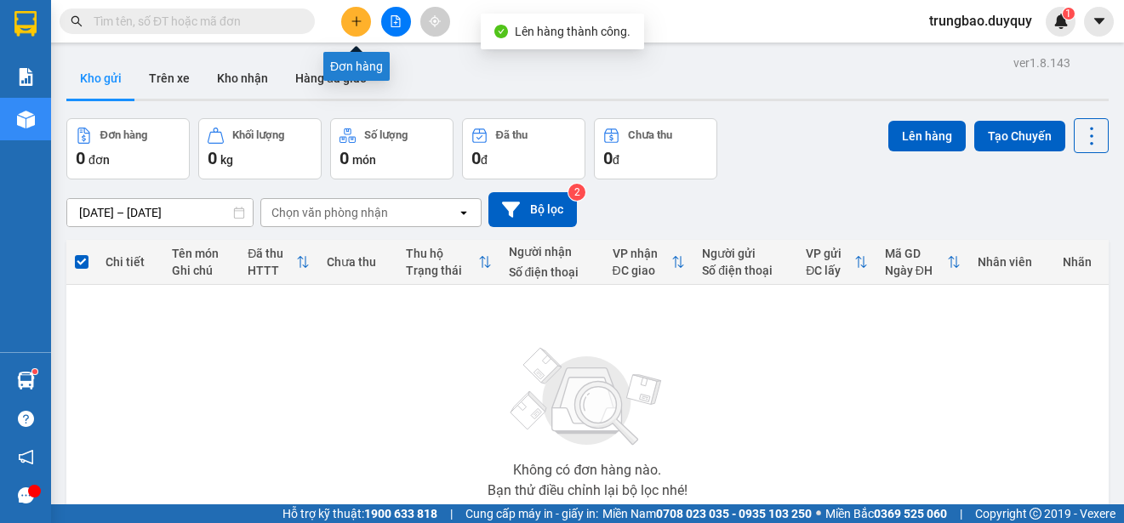
click at [353, 27] on button at bounding box center [356, 22] width 30 height 30
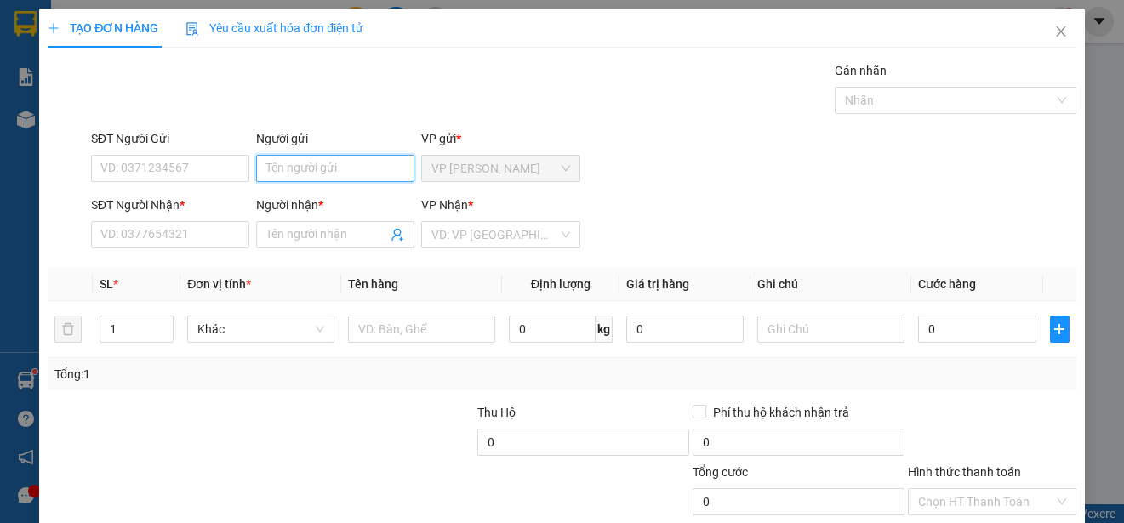
click at [318, 168] on input "Người gửi" at bounding box center [335, 168] width 158 height 27
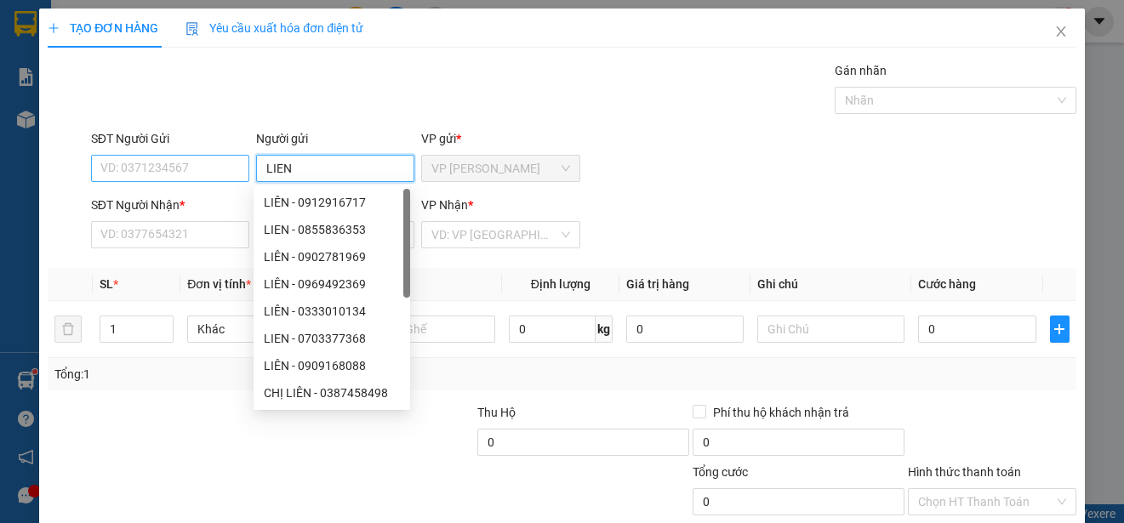
type input "LIEN"
click at [217, 168] on input "SĐT Người Gửi" at bounding box center [170, 168] width 158 height 27
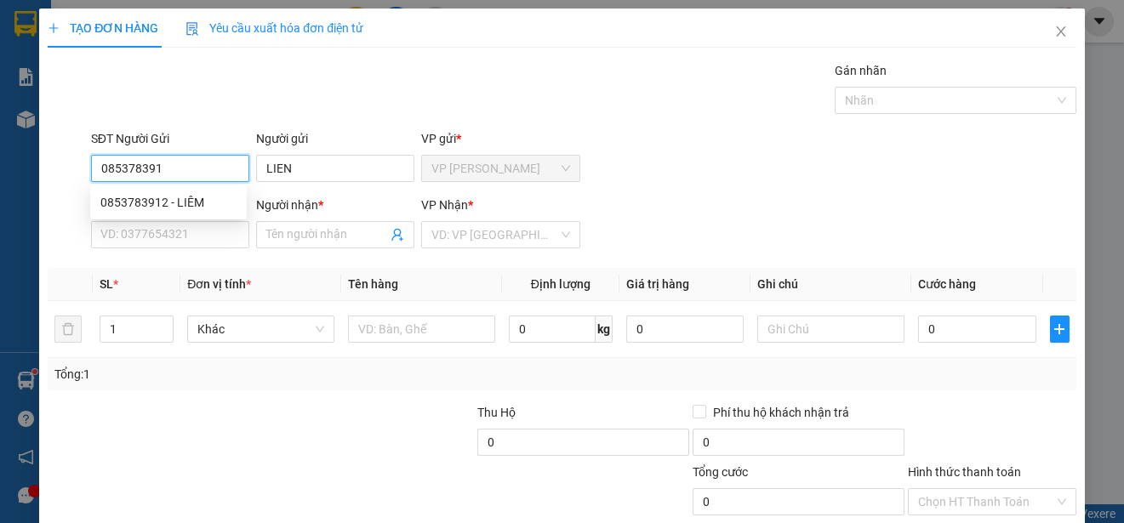
type input "0853783912"
click at [205, 197] on div "0853783912 - LIÊM" at bounding box center [168, 202] width 136 height 19
type input "LIÊM"
type input "0775257557"
type input "MAN"
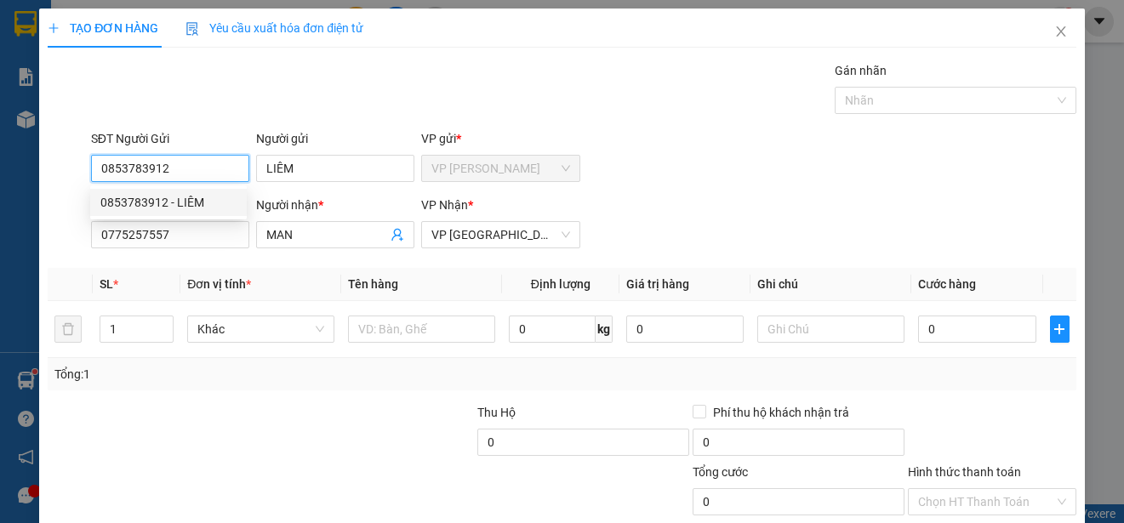
type input "20.000"
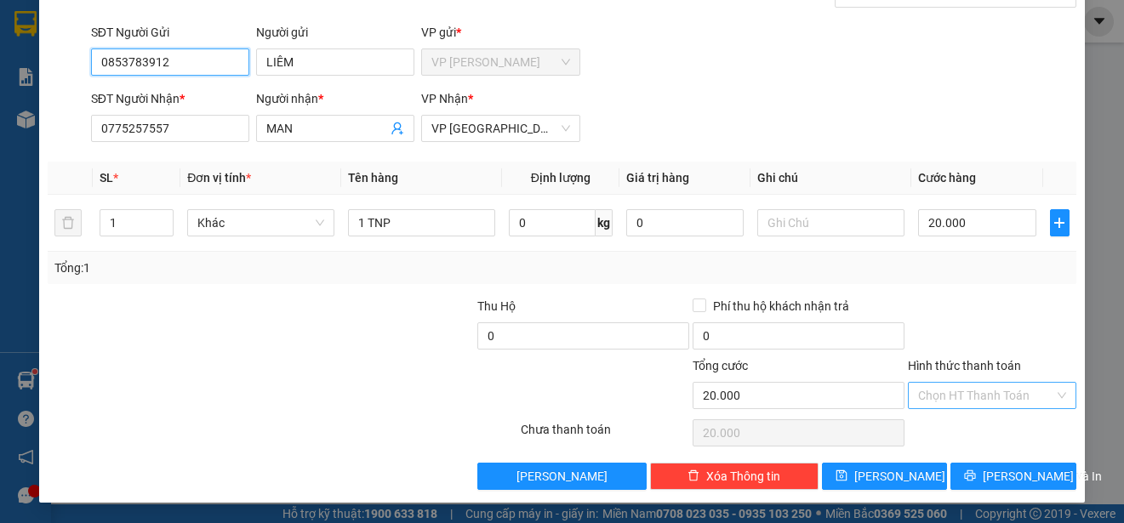
type input "0853783912"
click at [994, 396] on input "Hình thức thanh toán" at bounding box center [986, 396] width 136 height 26
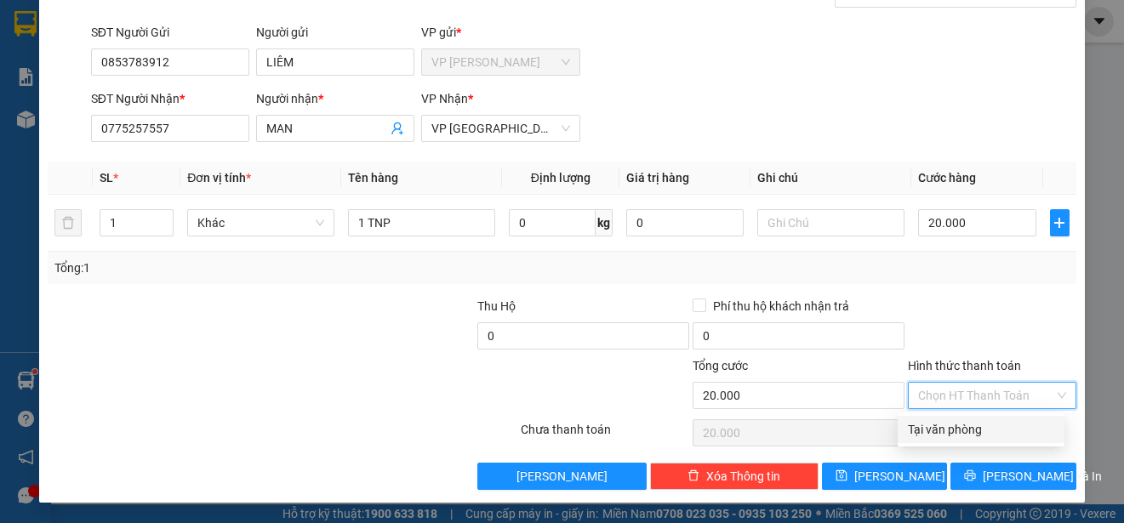
click at [990, 431] on div "Tại văn phòng" at bounding box center [981, 429] width 146 height 19
type input "0"
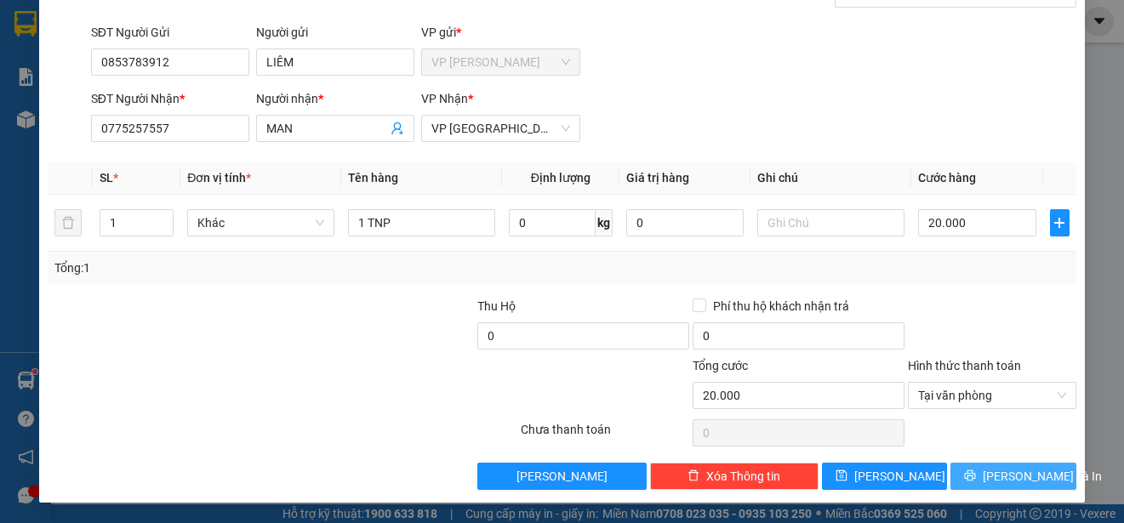
click at [1013, 473] on span "[PERSON_NAME] và In" at bounding box center [1042, 476] width 119 height 19
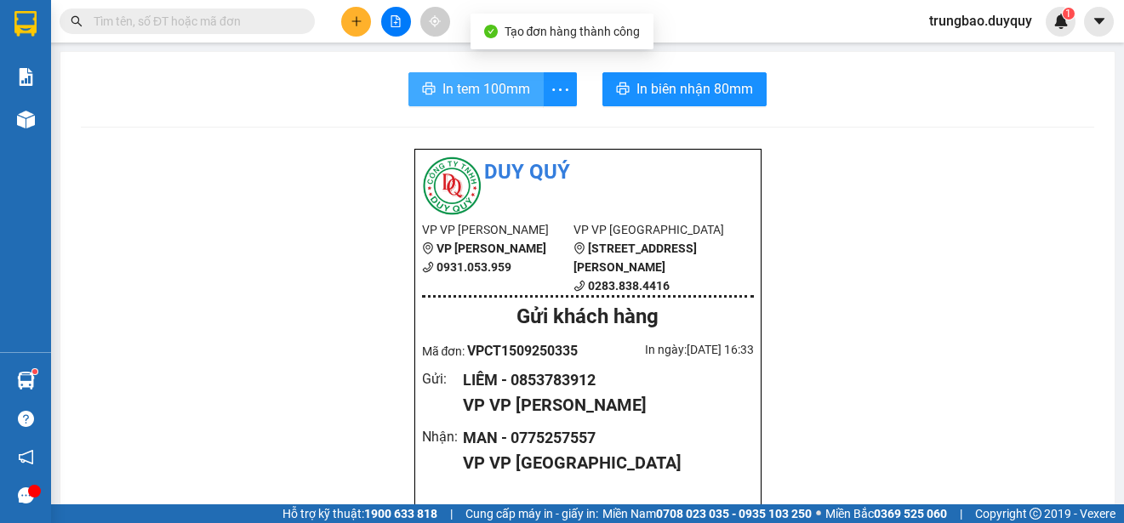
click at [464, 100] on span "In tem 100mm" at bounding box center [486, 88] width 88 height 21
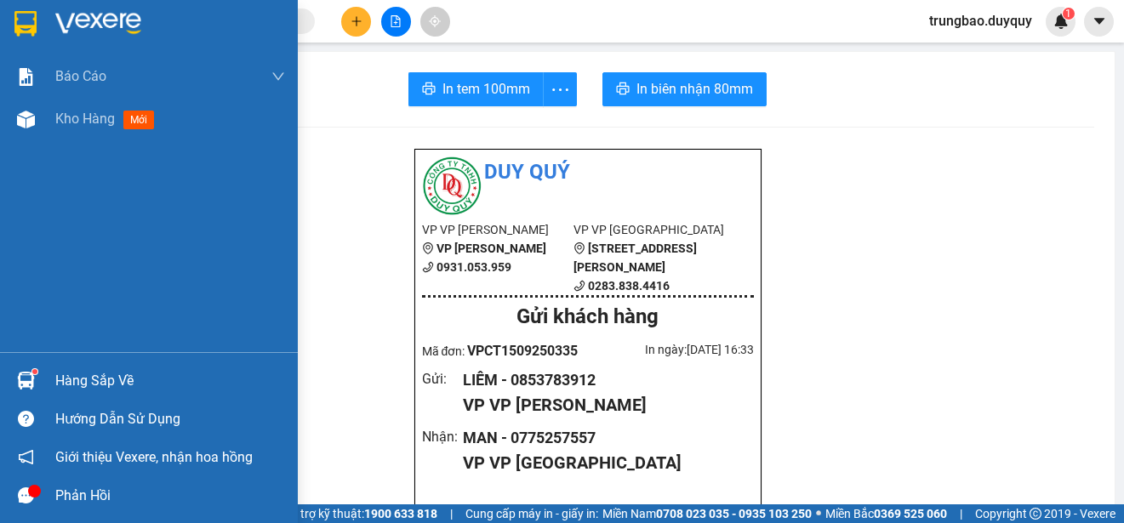
click at [26, 23] on img at bounding box center [25, 24] width 22 height 26
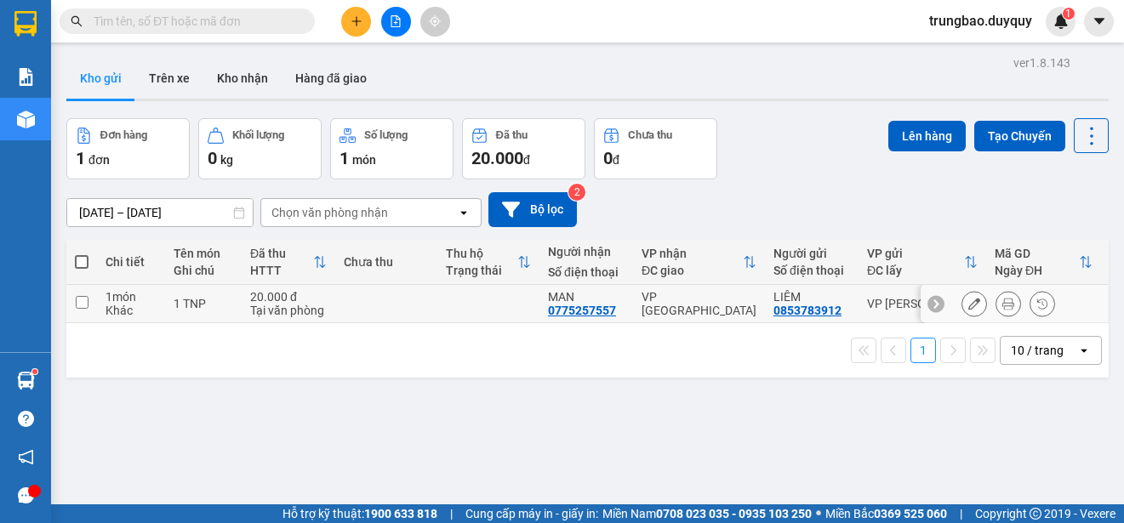
click at [84, 299] on input "checkbox" at bounding box center [82, 302] width 13 height 13
checkbox input "true"
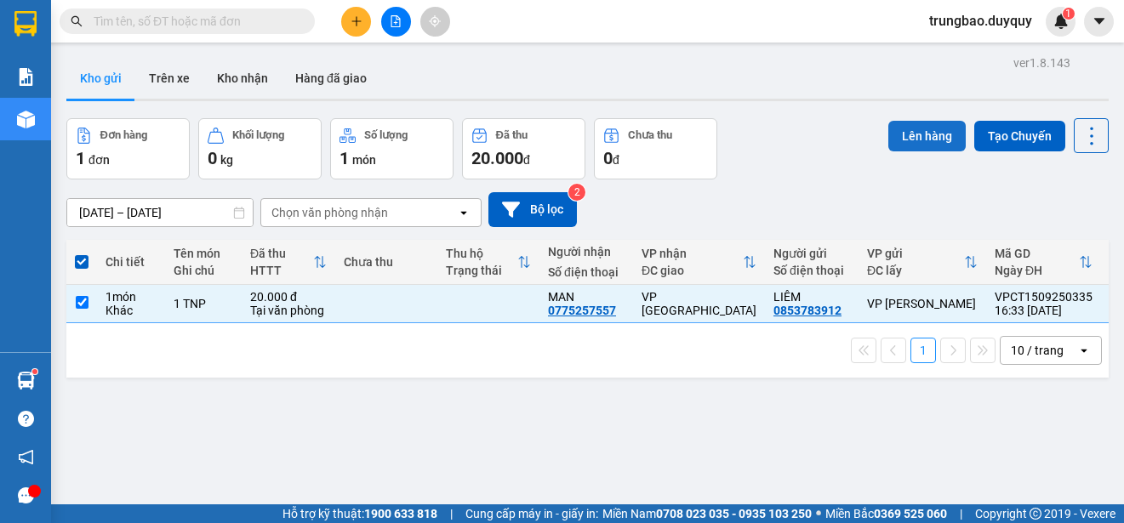
click at [907, 138] on button "Lên hàng" at bounding box center [926, 136] width 77 height 31
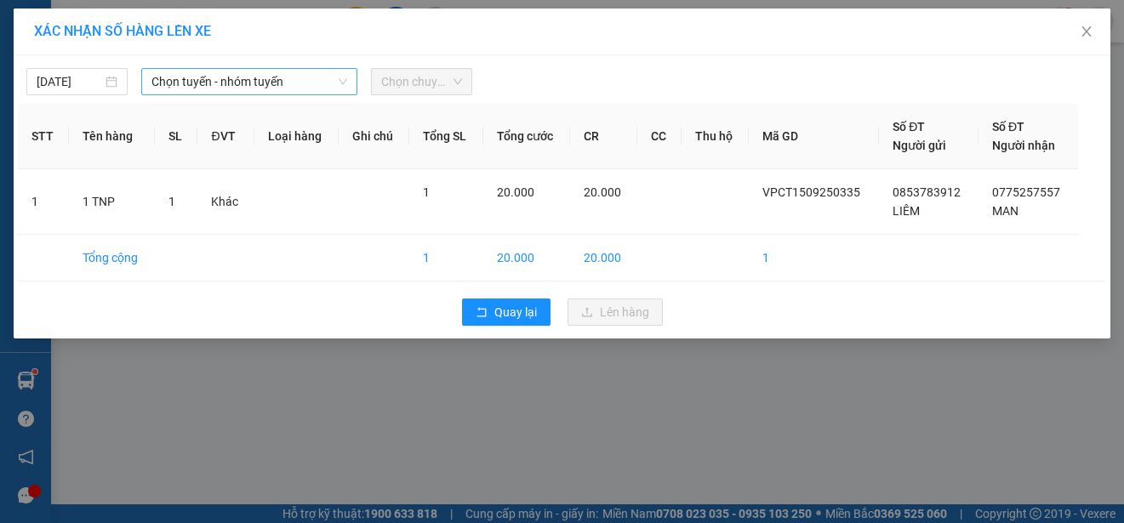
click at [220, 82] on span "Chọn tuyến - nhóm tuyến" at bounding box center [249, 82] width 196 height 26
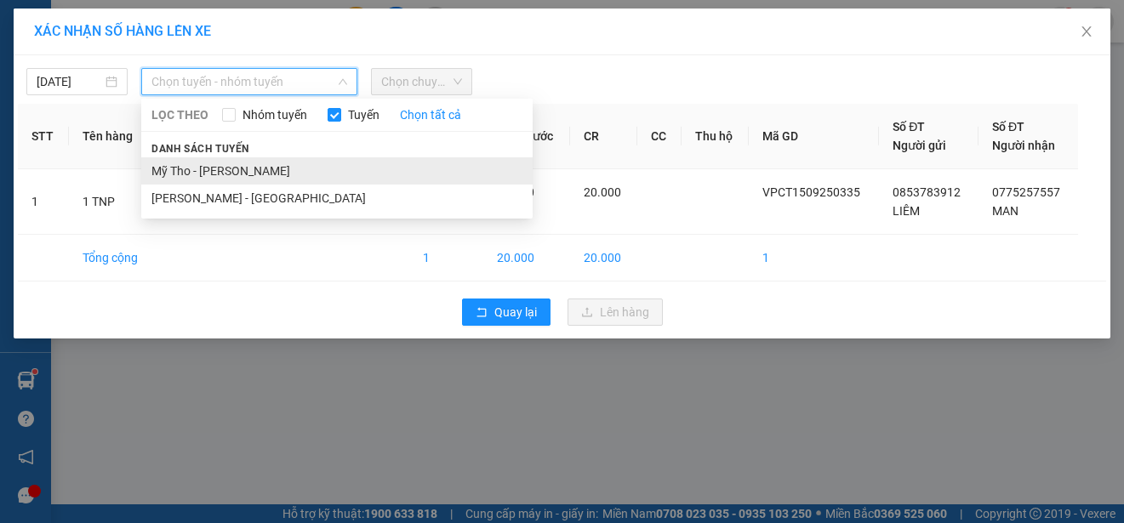
click at [231, 167] on li "Mỹ Tho - [PERSON_NAME]" at bounding box center [336, 170] width 391 height 27
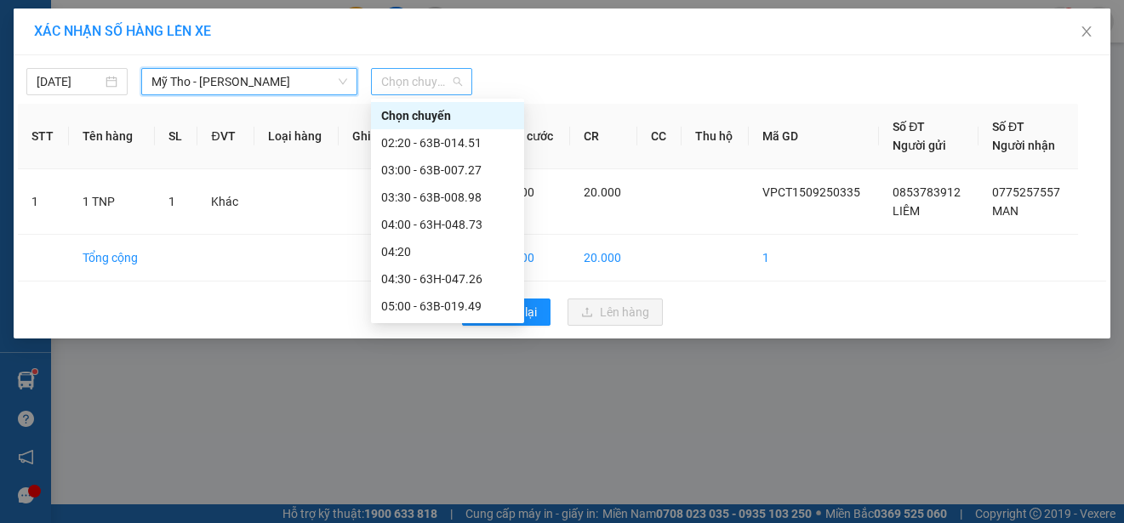
click at [437, 79] on span "Chọn chuyến" at bounding box center [421, 82] width 81 height 26
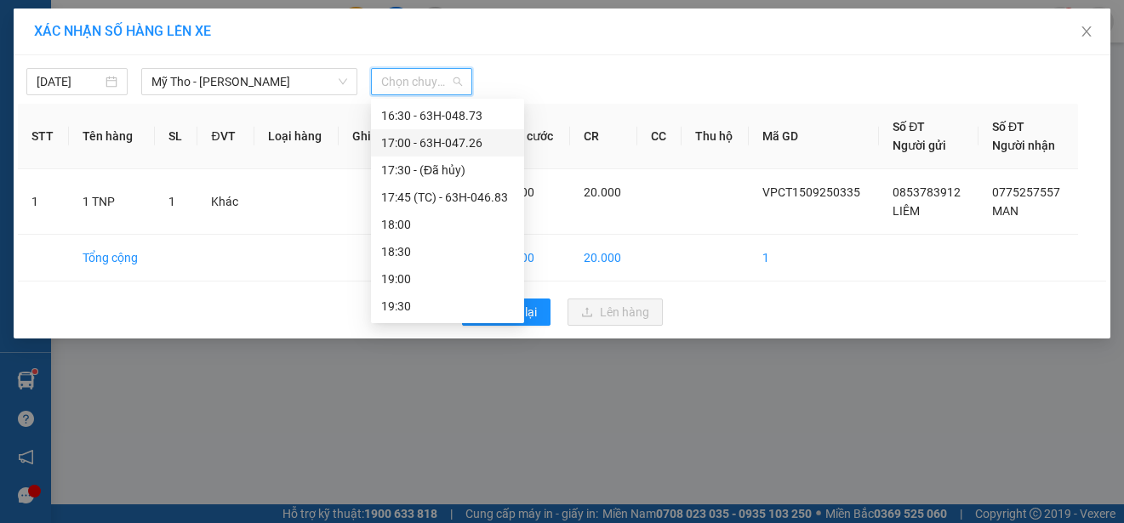
scroll to position [810, 0]
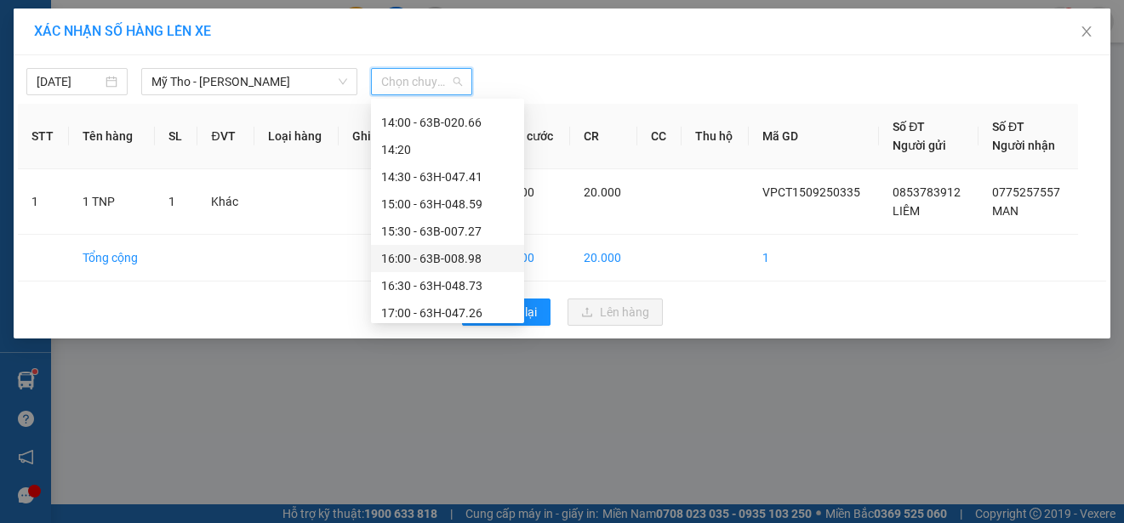
click at [470, 256] on div "16:00 - 63B-008.98" at bounding box center [447, 258] width 133 height 19
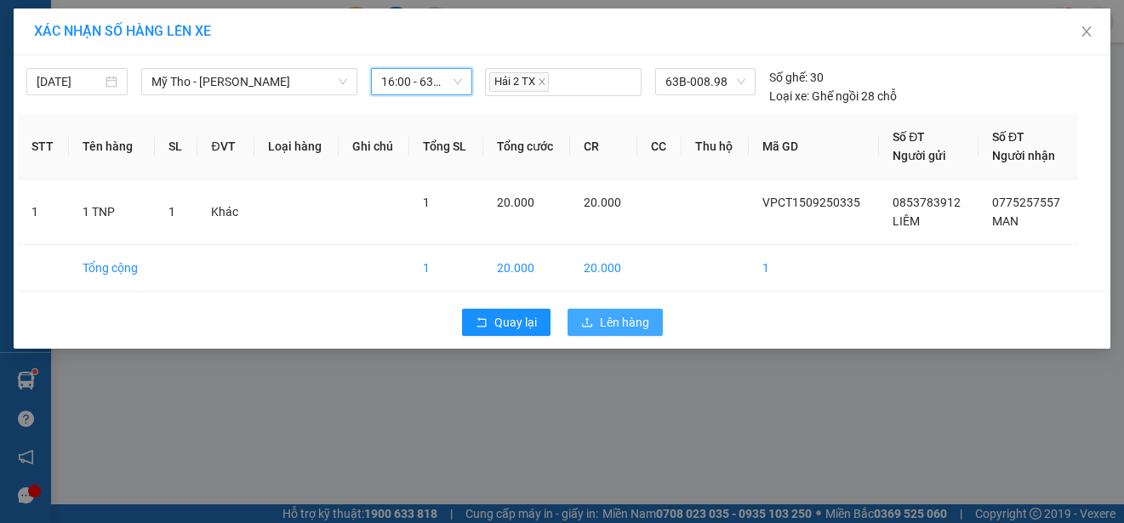
click at [635, 329] on span "Lên hàng" at bounding box center [624, 322] width 49 height 19
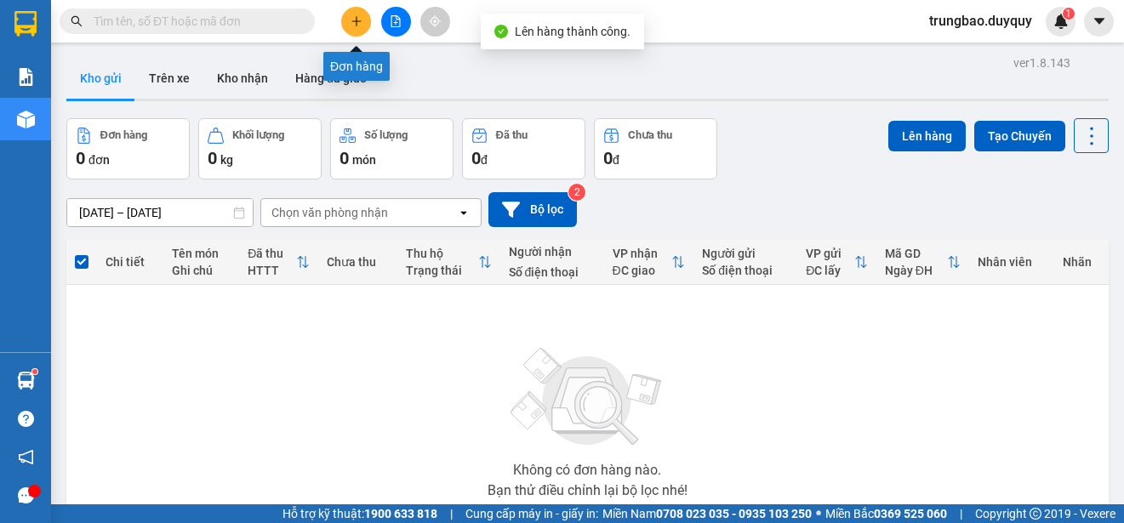
click at [356, 25] on icon "plus" at bounding box center [356, 21] width 12 height 12
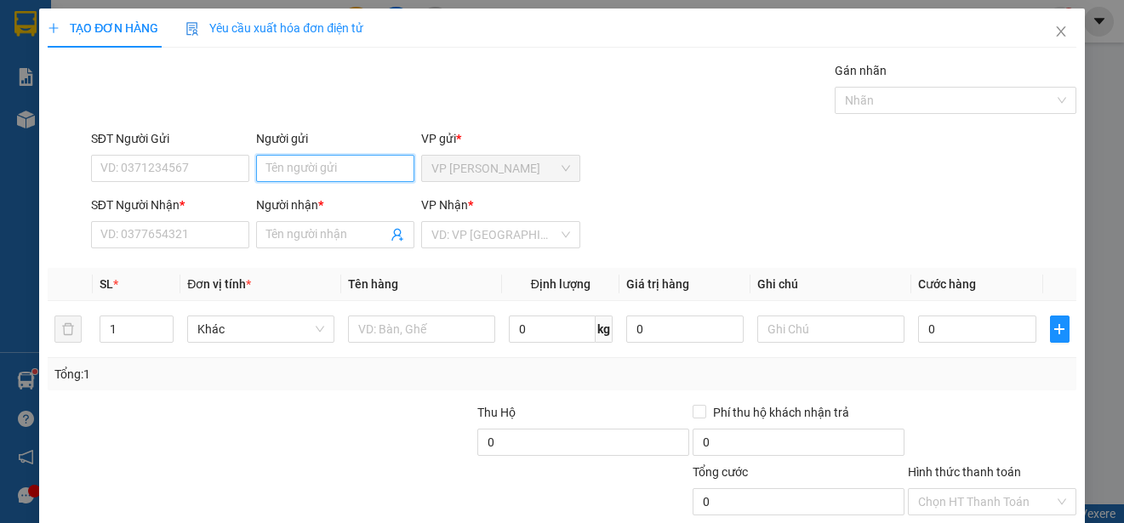
click at [368, 168] on input "Người gửi" at bounding box center [335, 168] width 158 height 27
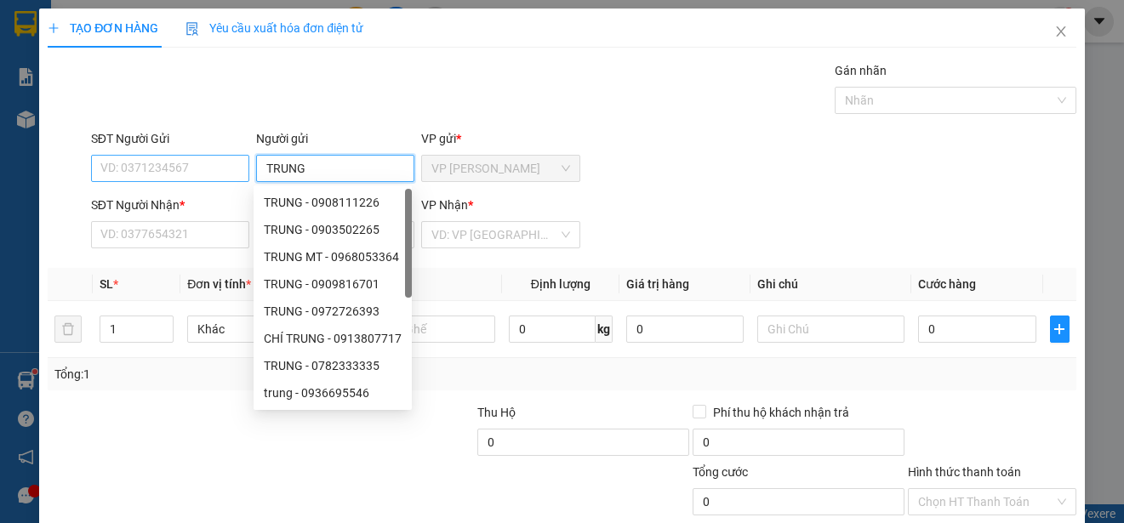
type input "TRUNG"
click at [228, 168] on input "SĐT Người Gửi" at bounding box center [170, 168] width 158 height 27
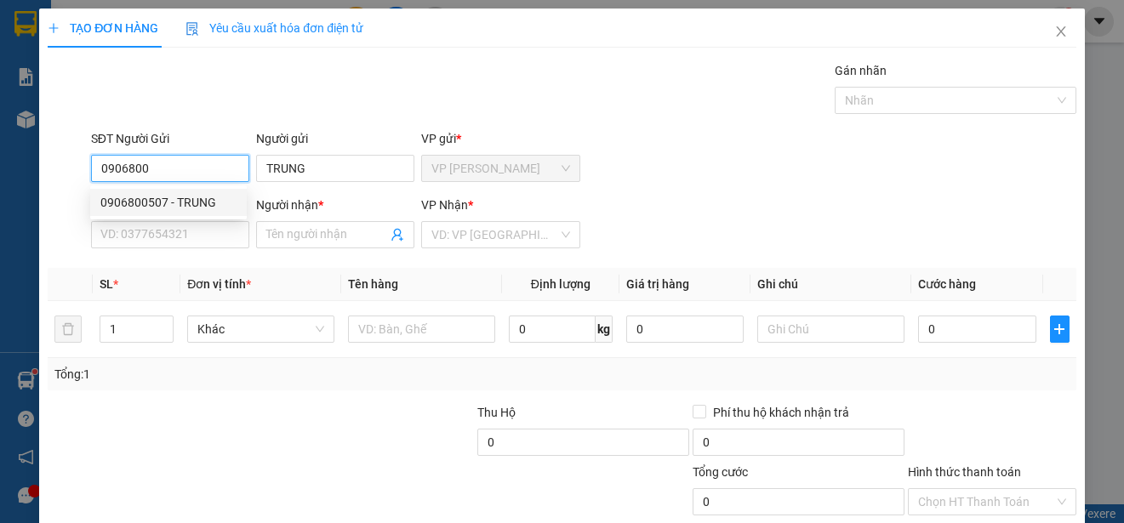
click at [213, 201] on div "0906800507 - TRUNG" at bounding box center [168, 202] width 136 height 19
type input "0906800507"
type input "0932150082"
type input "PHUONG"
type input "25.000"
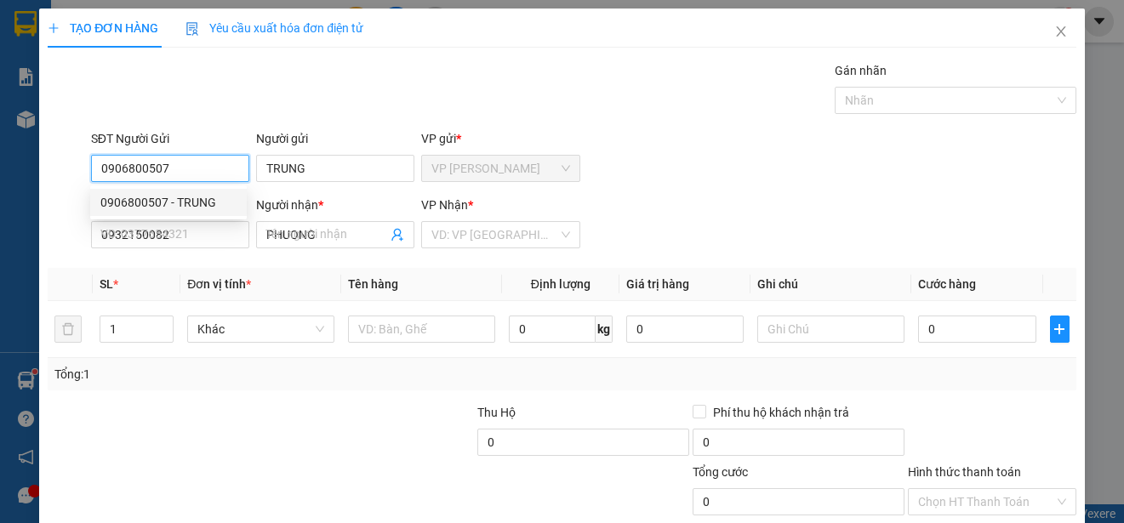
type input "25.000"
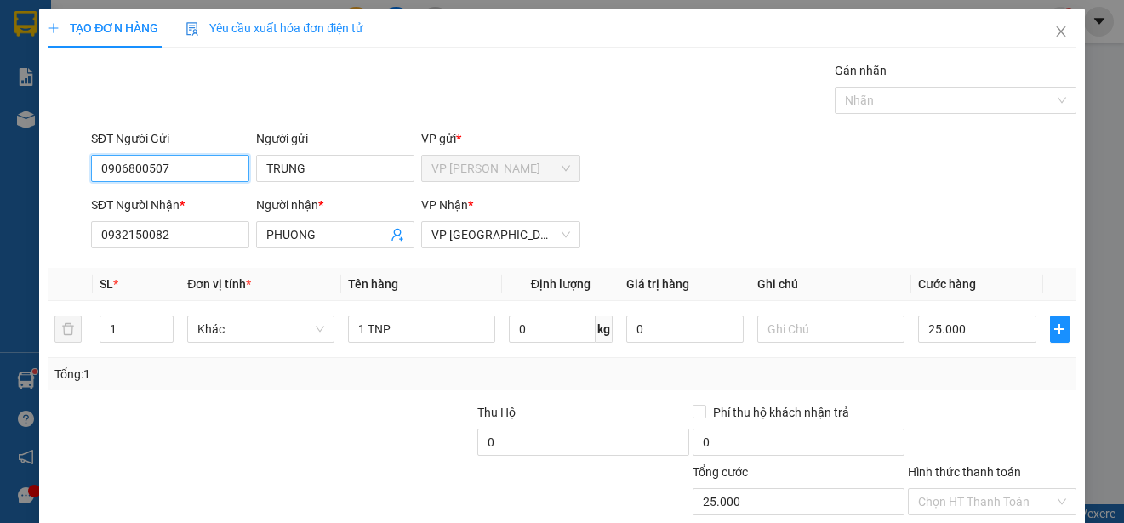
scroll to position [106, 0]
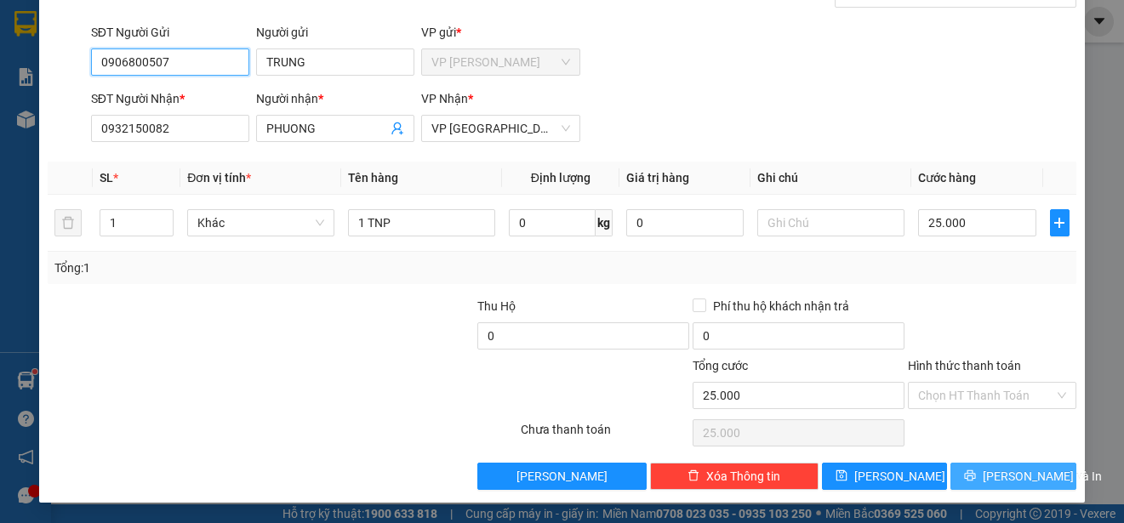
type input "0906800507"
click at [1010, 472] on span "[PERSON_NAME] và In" at bounding box center [1042, 476] width 119 height 19
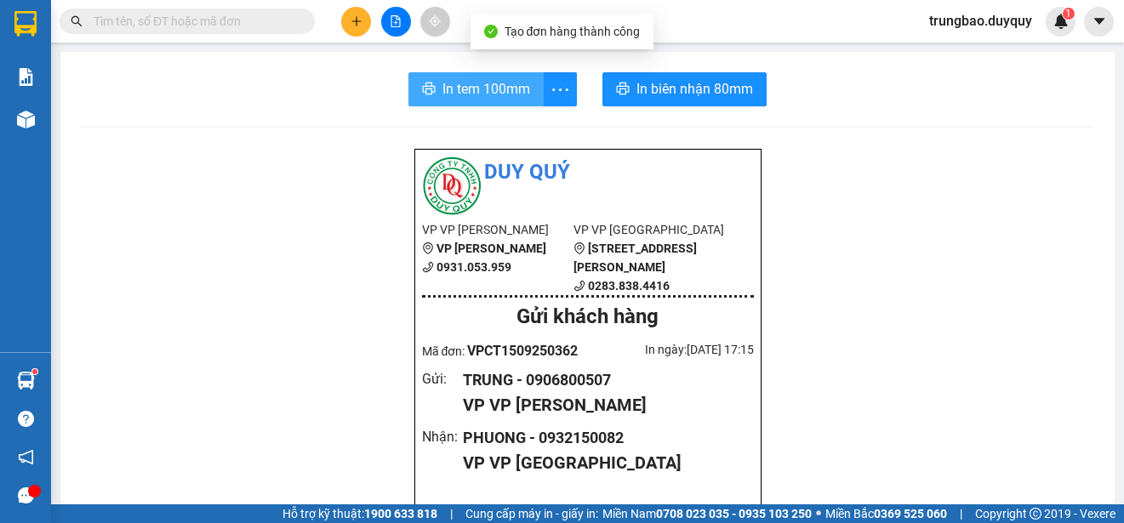
click at [472, 84] on span "In tem 100mm" at bounding box center [486, 88] width 88 height 21
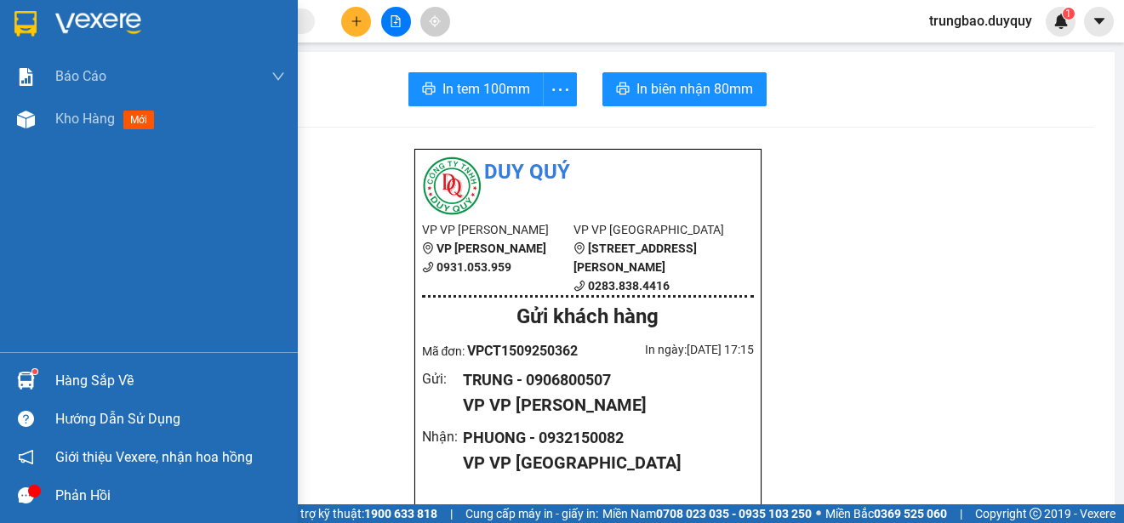
click at [28, 21] on img at bounding box center [25, 24] width 22 height 26
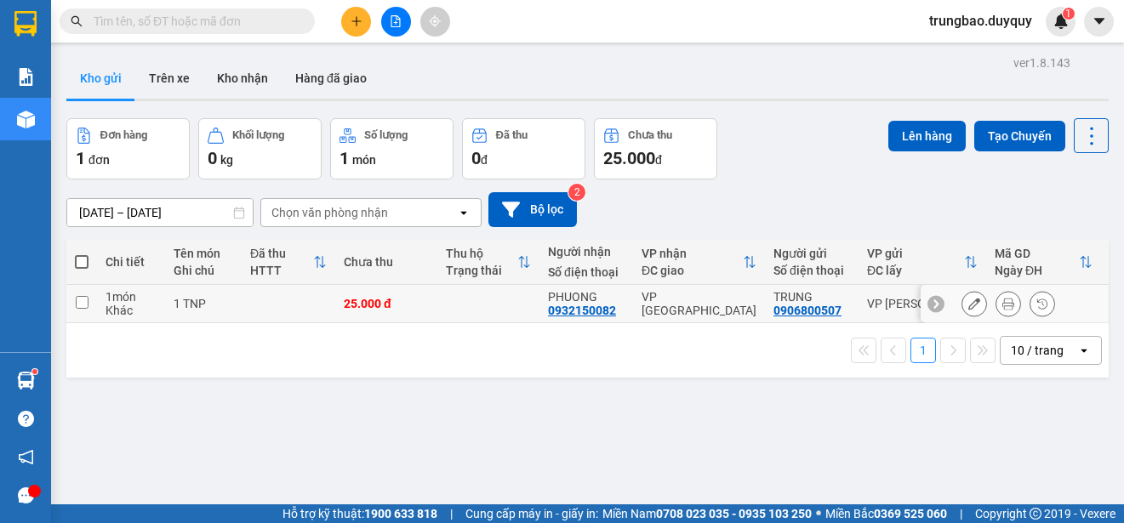
click at [83, 301] on input "checkbox" at bounding box center [82, 302] width 13 height 13
checkbox input "true"
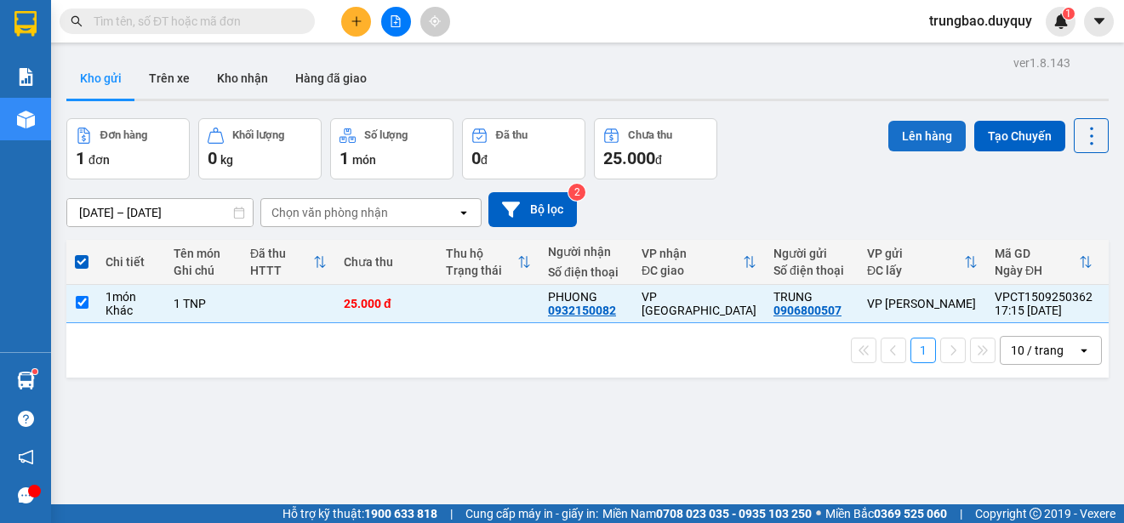
click at [924, 147] on button "Lên hàng" at bounding box center [926, 136] width 77 height 31
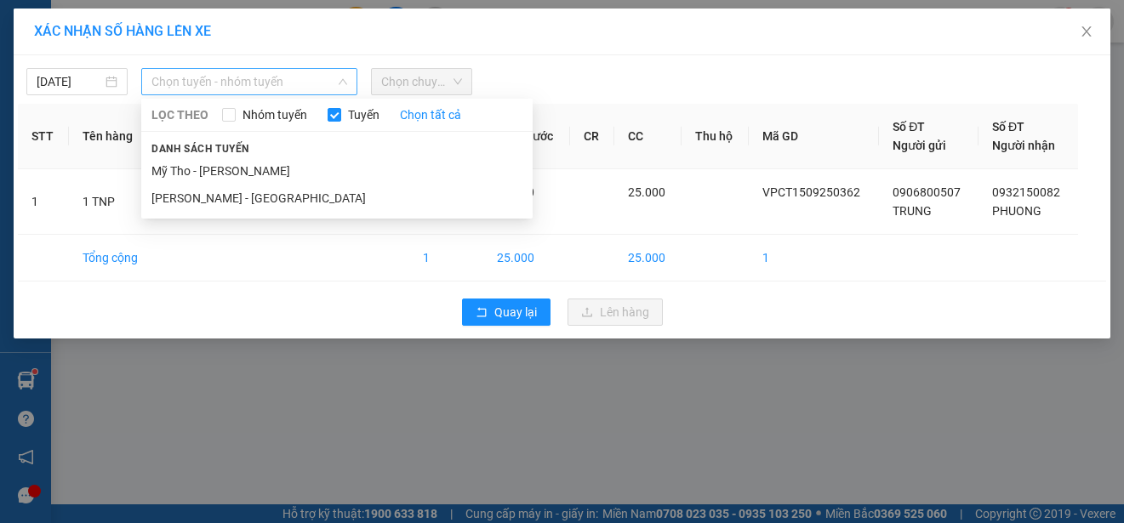
click at [220, 80] on span "Chọn tuyến - nhóm tuyến" at bounding box center [249, 82] width 196 height 26
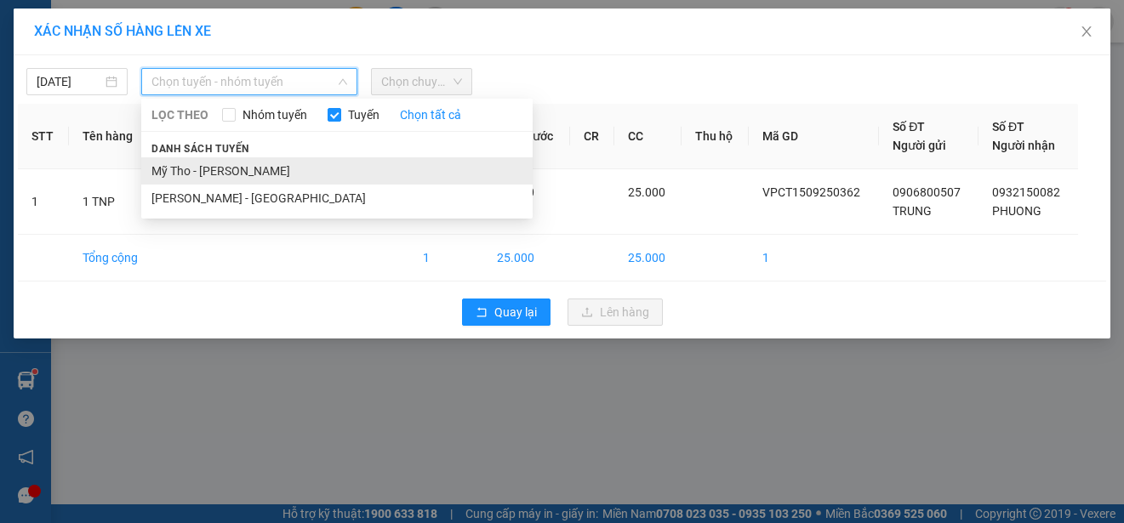
click at [262, 173] on li "Mỹ Tho - [PERSON_NAME]" at bounding box center [336, 170] width 391 height 27
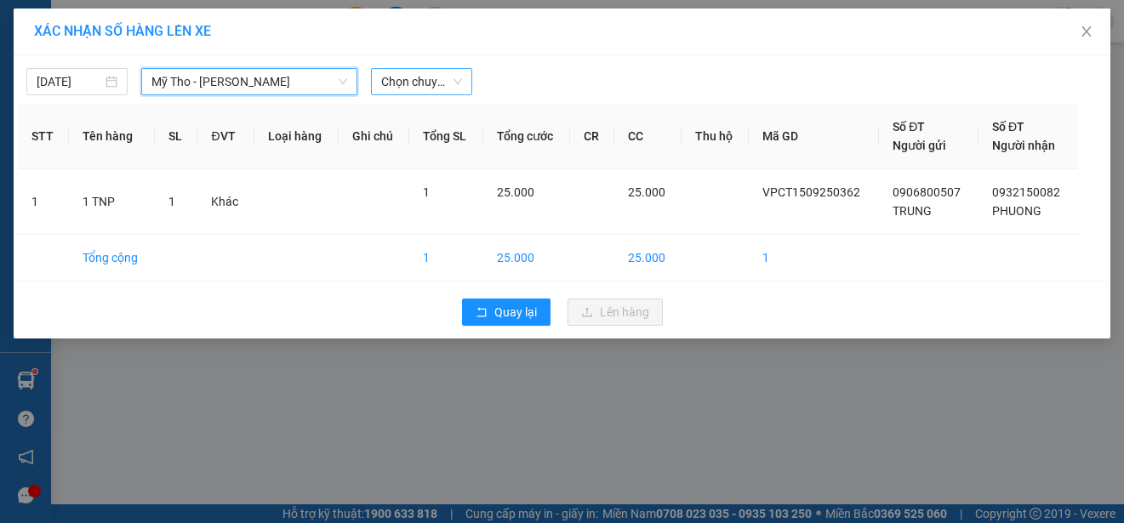
click at [434, 82] on span "Chọn chuyến" at bounding box center [421, 82] width 81 height 26
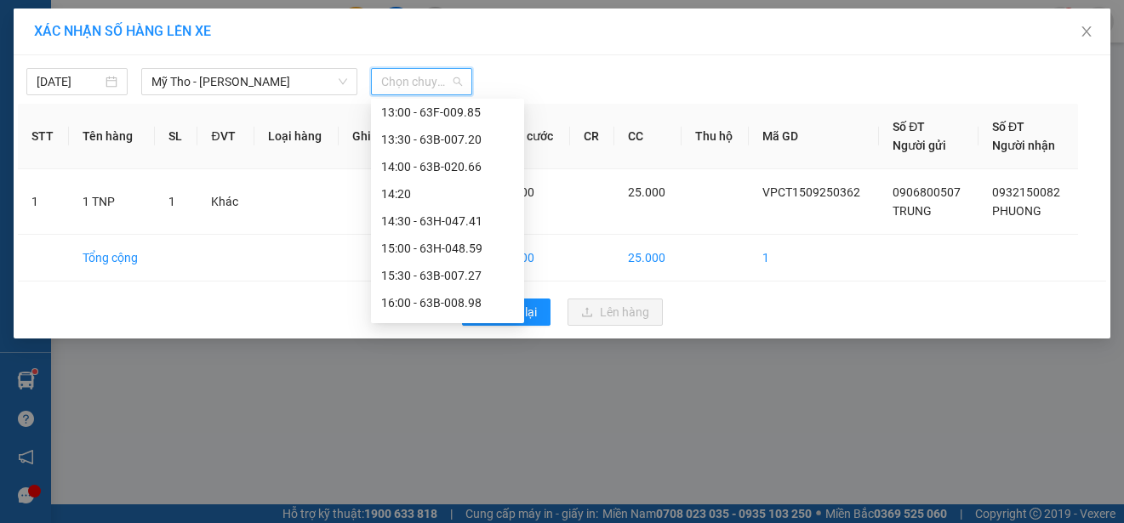
scroll to position [851, 0]
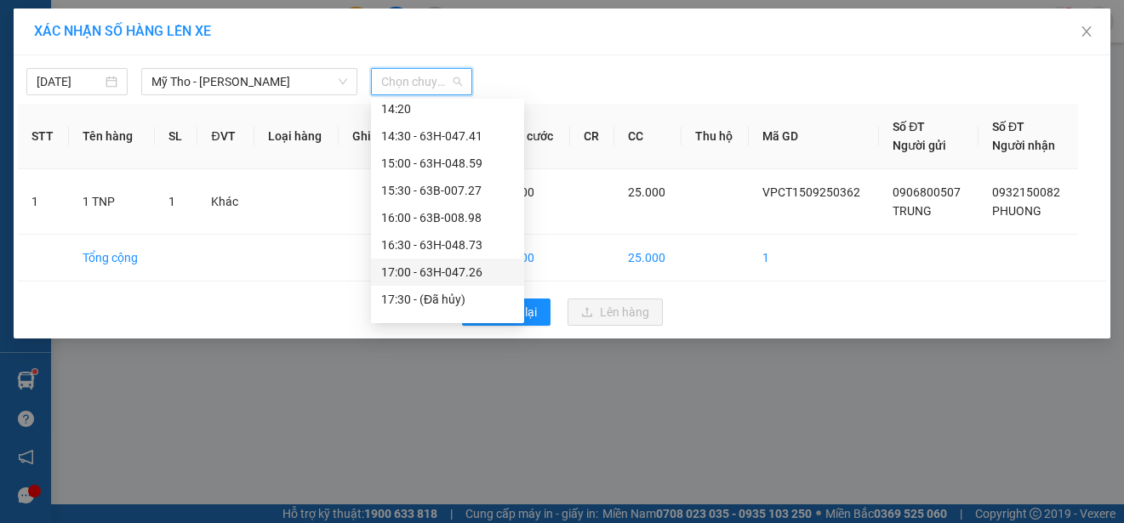
click at [470, 269] on div "17:00 - 63H-047.26" at bounding box center [447, 272] width 133 height 19
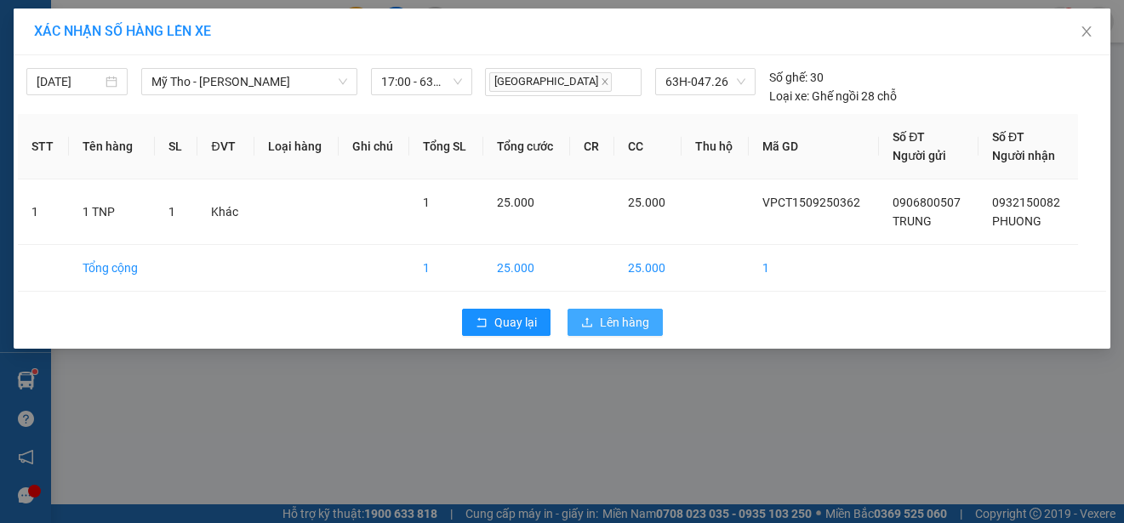
click at [601, 320] on span "Lên hàng" at bounding box center [624, 322] width 49 height 19
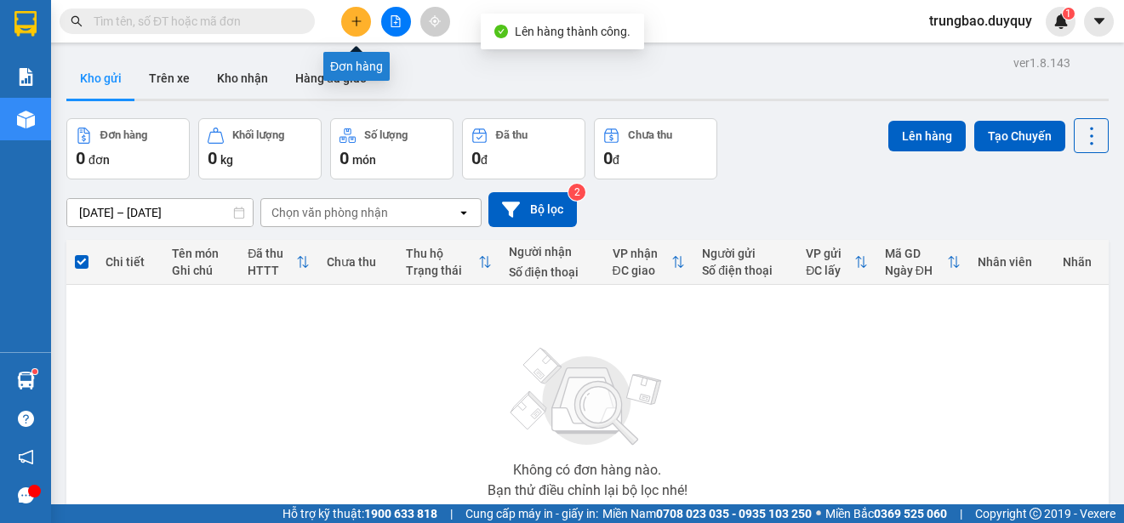
click at [357, 26] on button at bounding box center [356, 22] width 30 height 30
